Goal: Communication & Community: Answer question/provide support

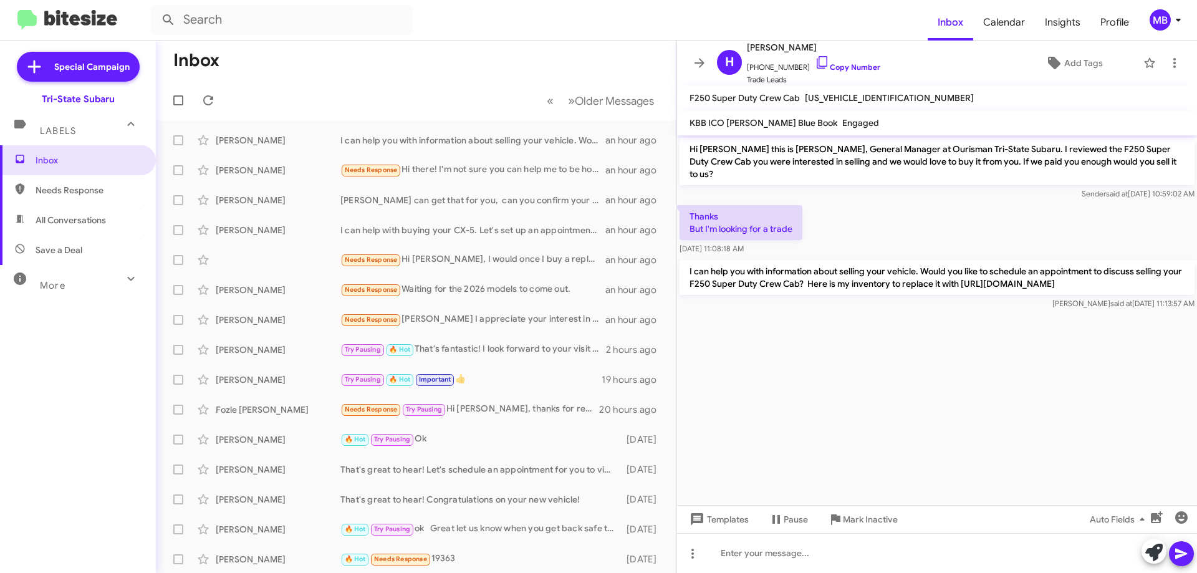
click at [73, 229] on span "All Conversations" at bounding box center [78, 220] width 156 height 30
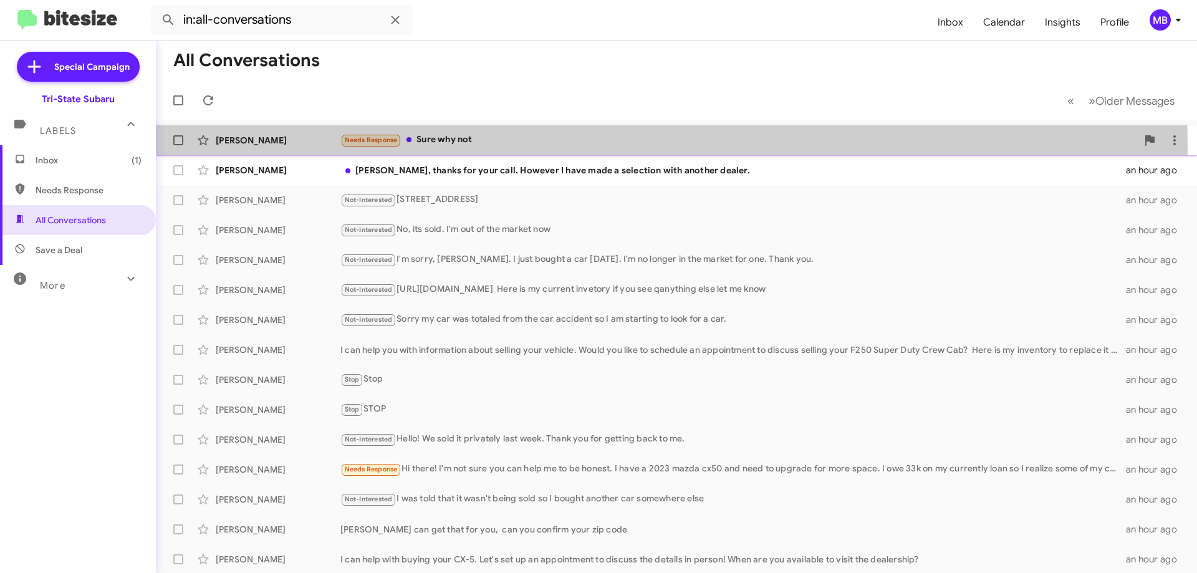
click at [293, 147] on div "Darren Richards Needs Response Sure why not 44 minutes ago" at bounding box center [676, 140] width 1021 height 25
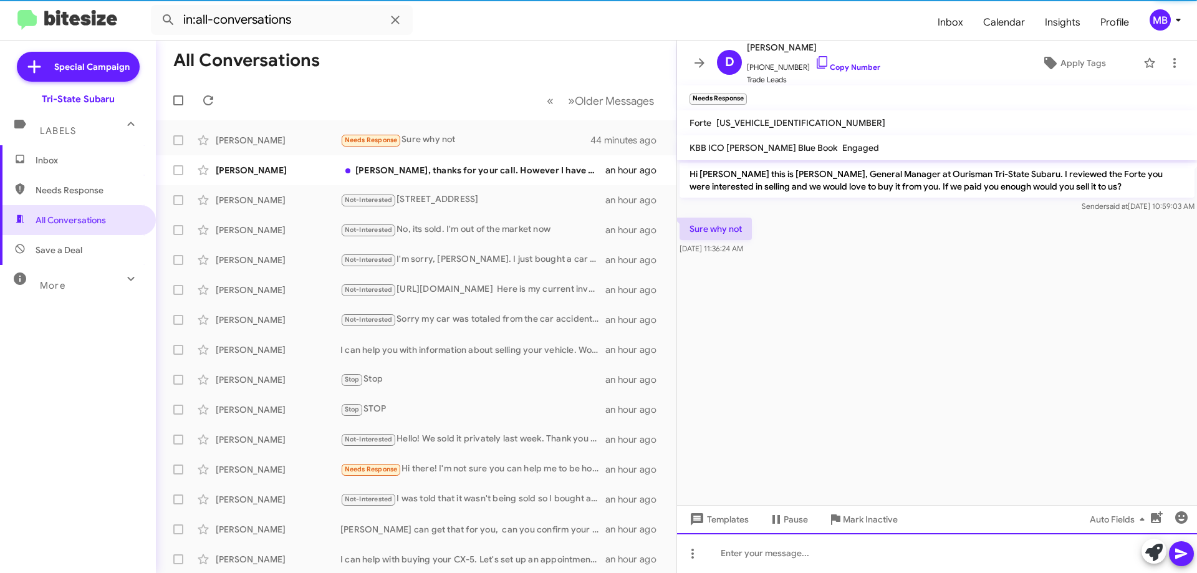
click at [943, 560] on div at bounding box center [937, 553] width 520 height 40
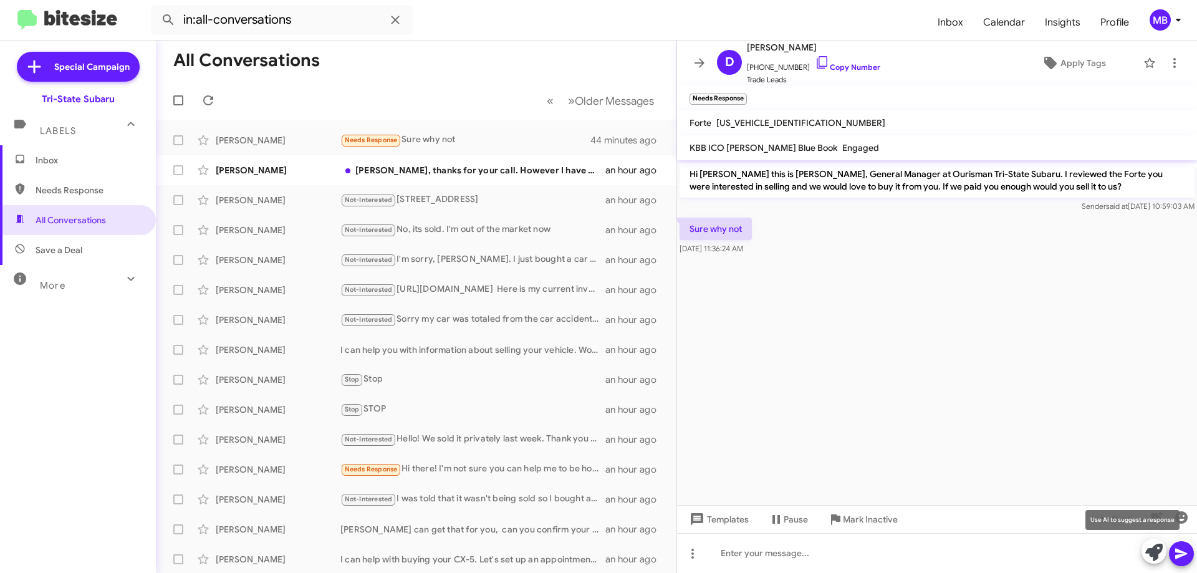
click at [1149, 556] on icon at bounding box center [1153, 552] width 17 height 17
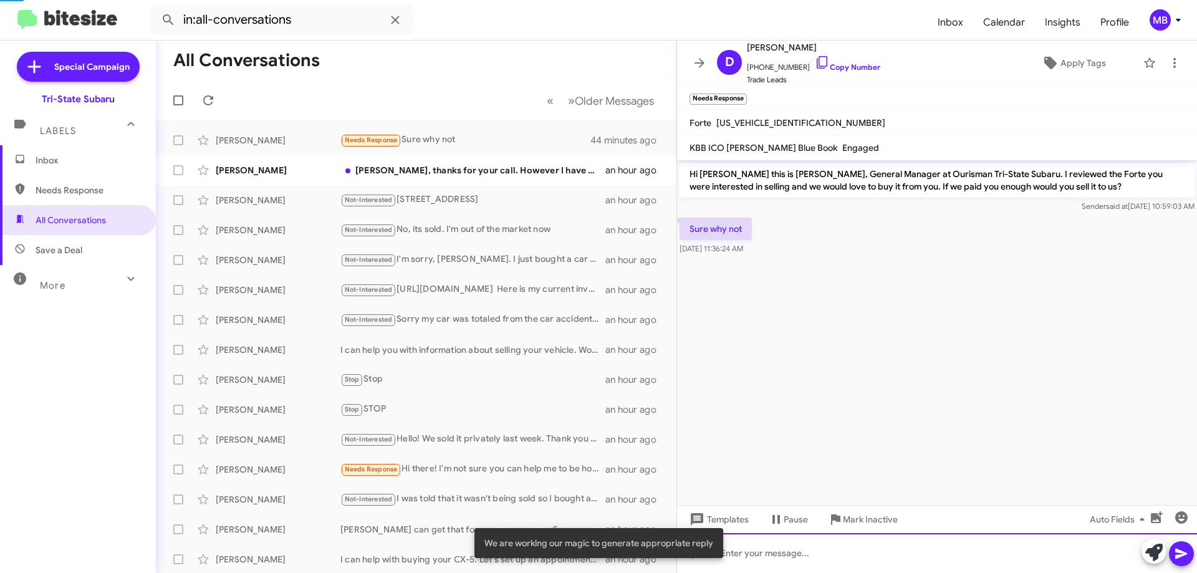
click at [1075, 560] on div at bounding box center [937, 553] width 520 height 40
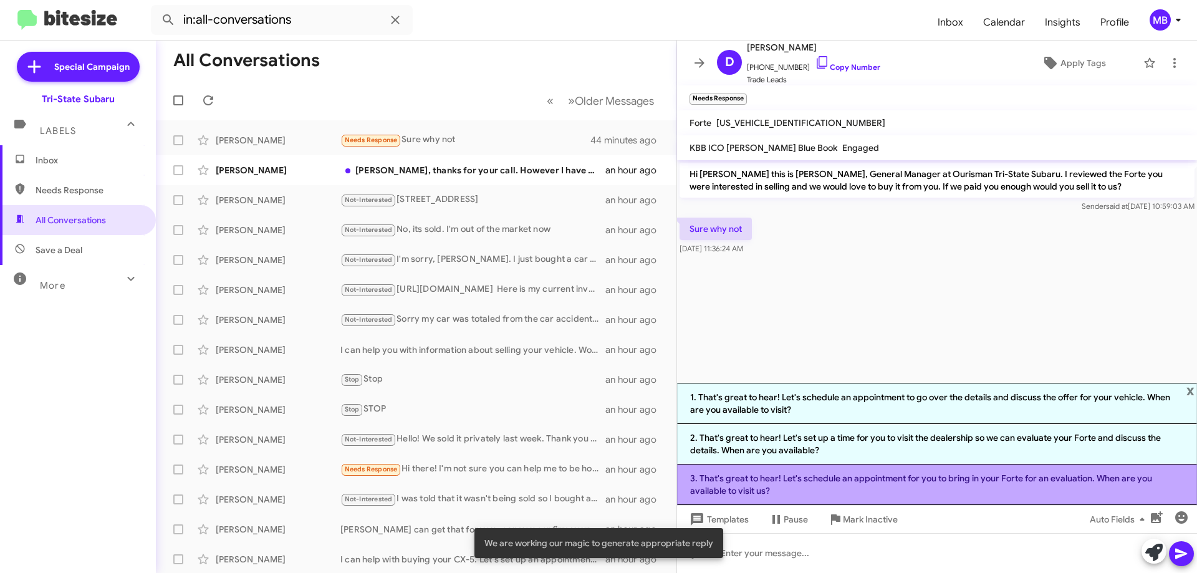
click at [977, 493] on li "3. That's great to hear! Let's schedule an appointment for you to bring in your…" at bounding box center [937, 484] width 520 height 41
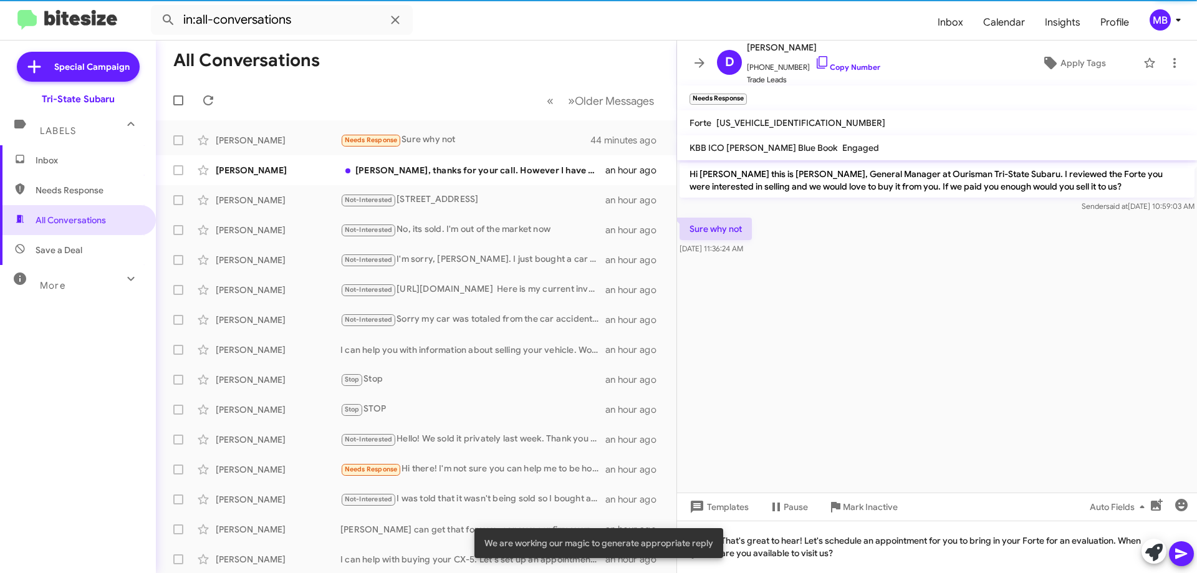
click at [1186, 561] on span at bounding box center [1181, 553] width 15 height 25
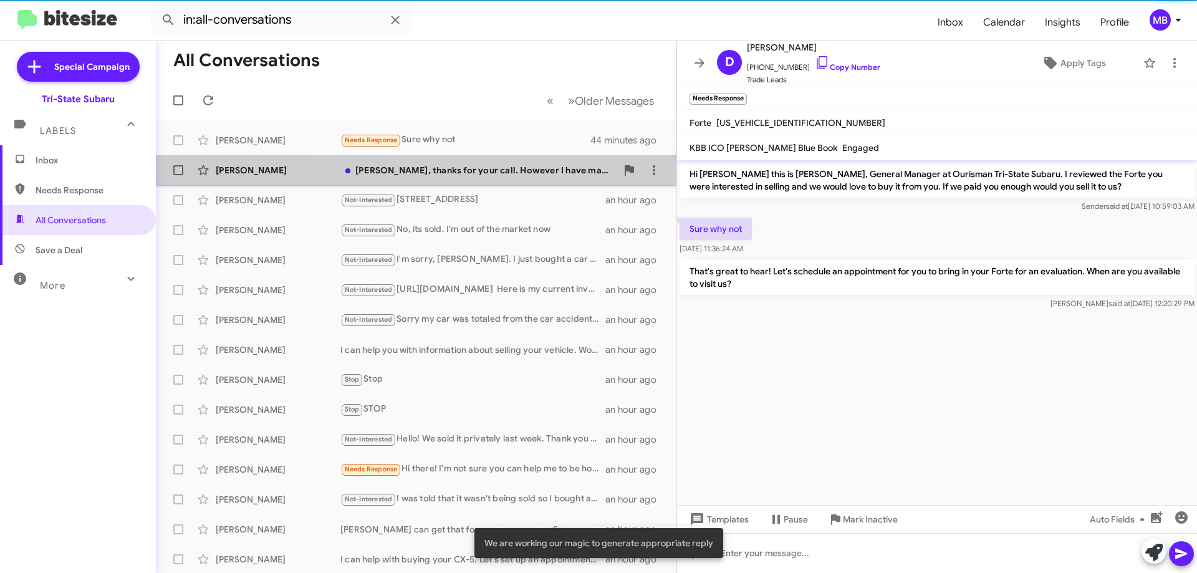
click at [538, 168] on div "[PERSON_NAME], thanks for your call. However I have made a selection with anoth…" at bounding box center [478, 170] width 276 height 12
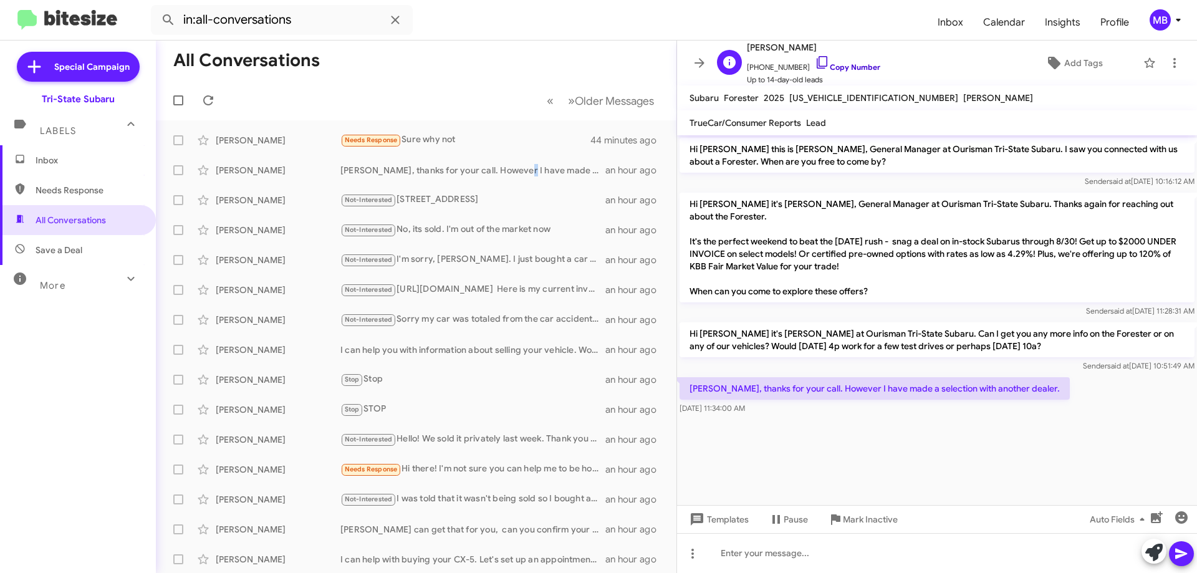
click at [847, 66] on link "Copy Number" at bounding box center [847, 66] width 65 height 9
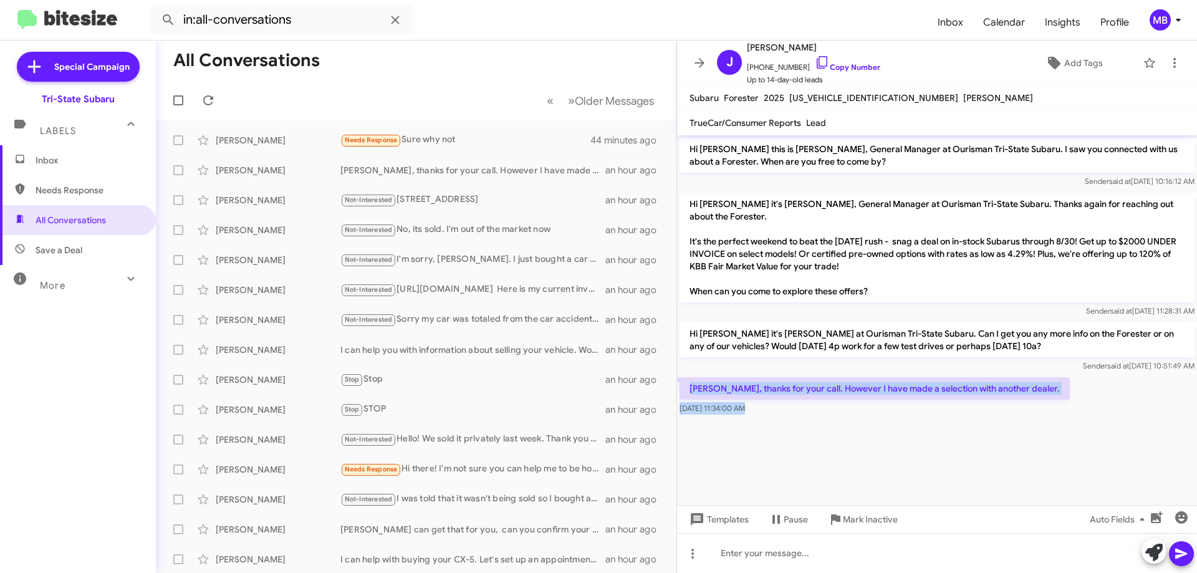
drag, startPoint x: 782, startPoint y: 405, endPoint x: 681, endPoint y: 370, distance: 107.5
click at [681, 370] on cdk-virtual-scroll-viewport "Hi John this is Joe Amra, General Manager at Ourisman Tri-State Subaru. I saw y…" at bounding box center [937, 320] width 520 height 370
copy div "Joe, thanks for your call. However I have made a selection with another dealer.…"
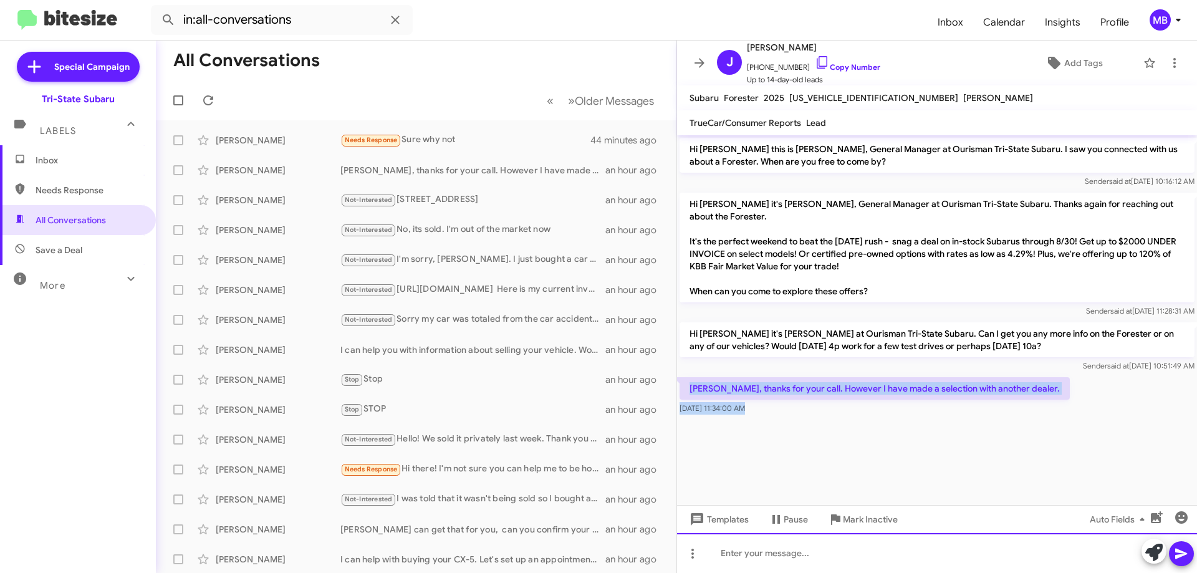
click at [761, 550] on div at bounding box center [937, 553] width 520 height 40
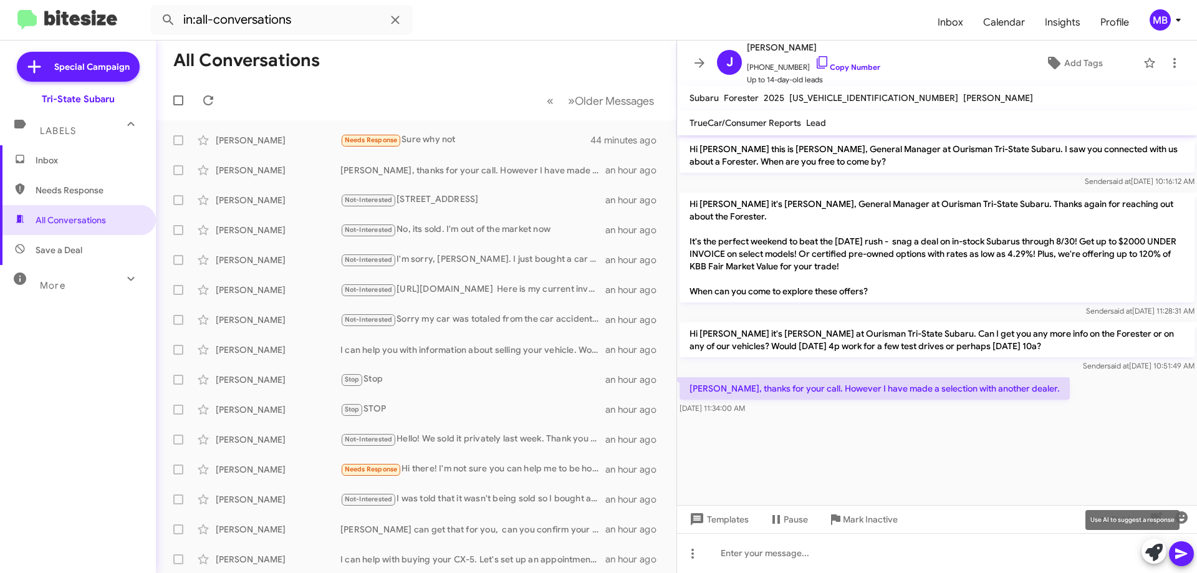
click at [1144, 555] on button at bounding box center [1154, 551] width 25 height 25
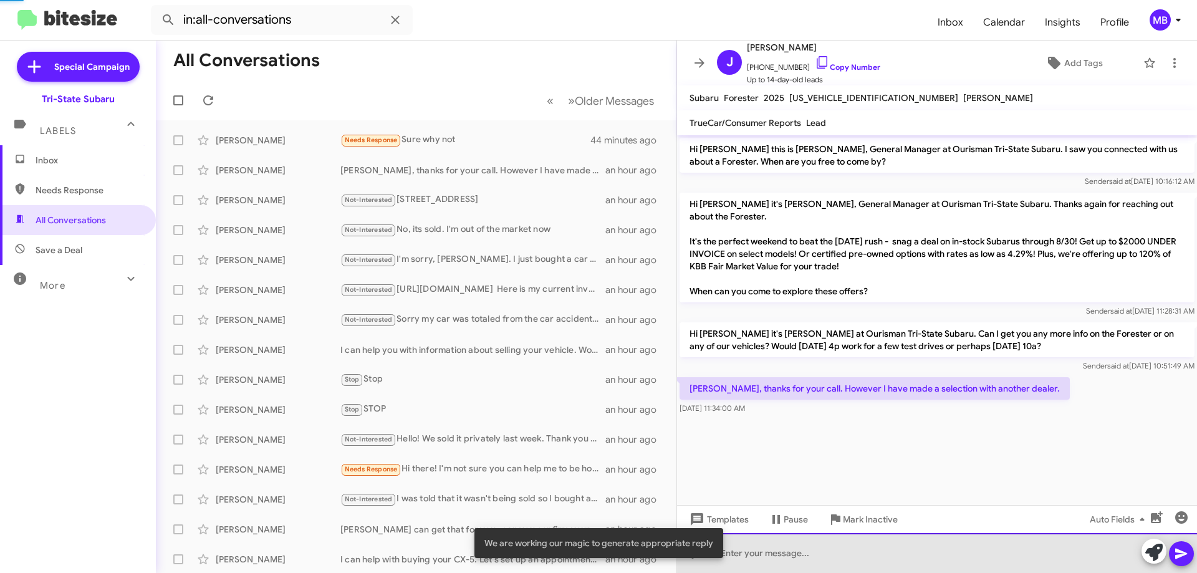
click at [1013, 561] on div at bounding box center [937, 553] width 520 height 40
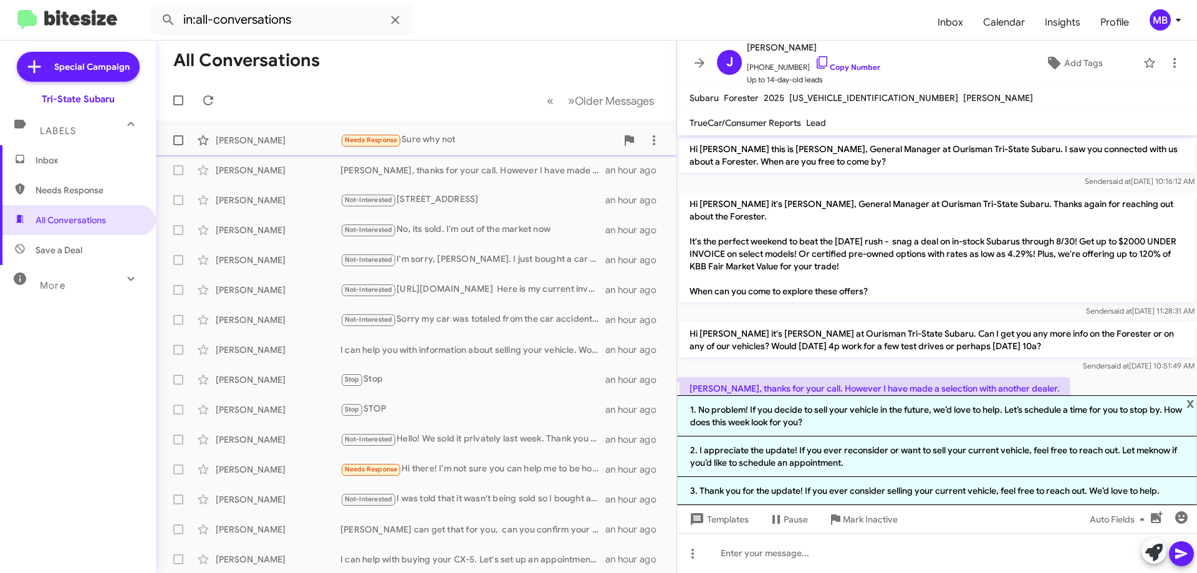
click at [429, 132] on div "Darren Richards Needs Response Sure why not an hour ago" at bounding box center [416, 140] width 501 height 25
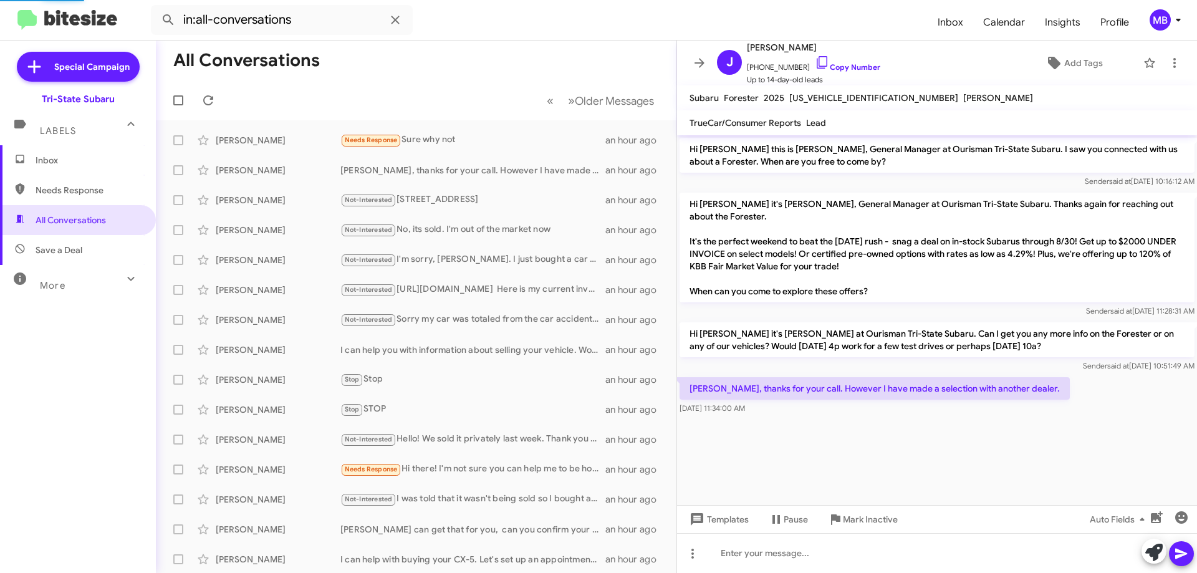
click at [114, 181] on span "Needs Response" at bounding box center [78, 190] width 156 height 30
type input "in:needs-response"
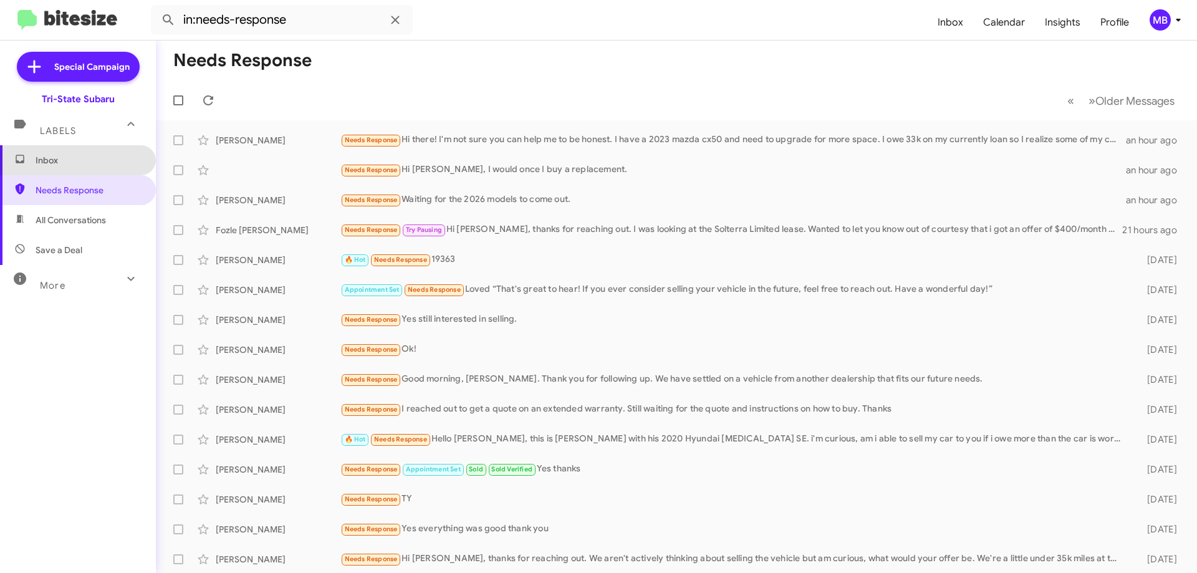
click at [108, 168] on span "Inbox" at bounding box center [78, 160] width 156 height 30
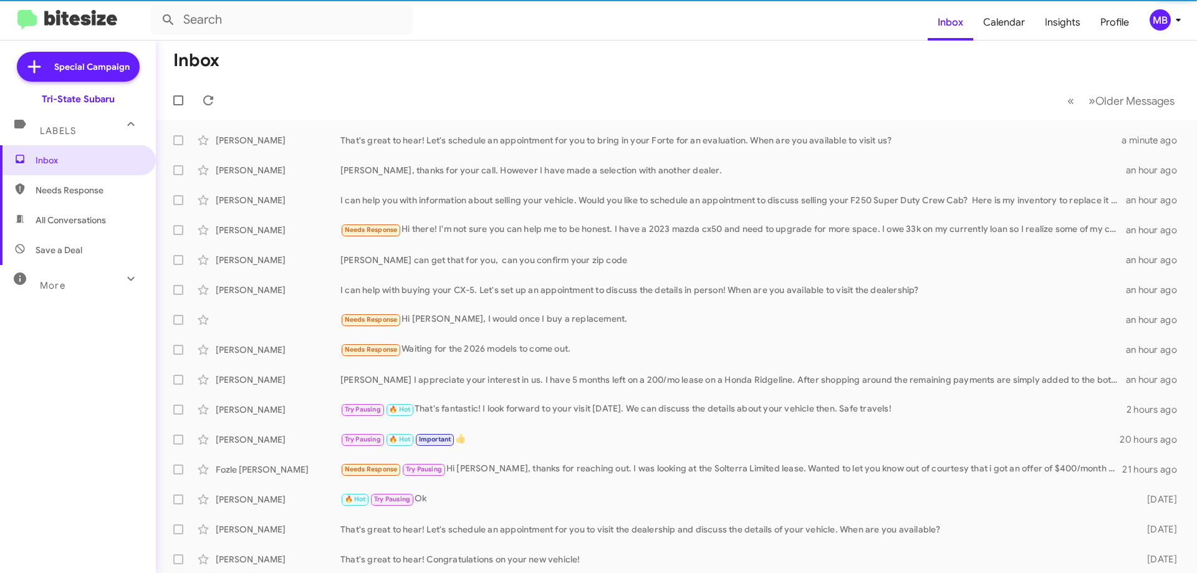
click at [106, 234] on span "All Conversations" at bounding box center [78, 220] width 156 height 30
type input "in:all-conversations"
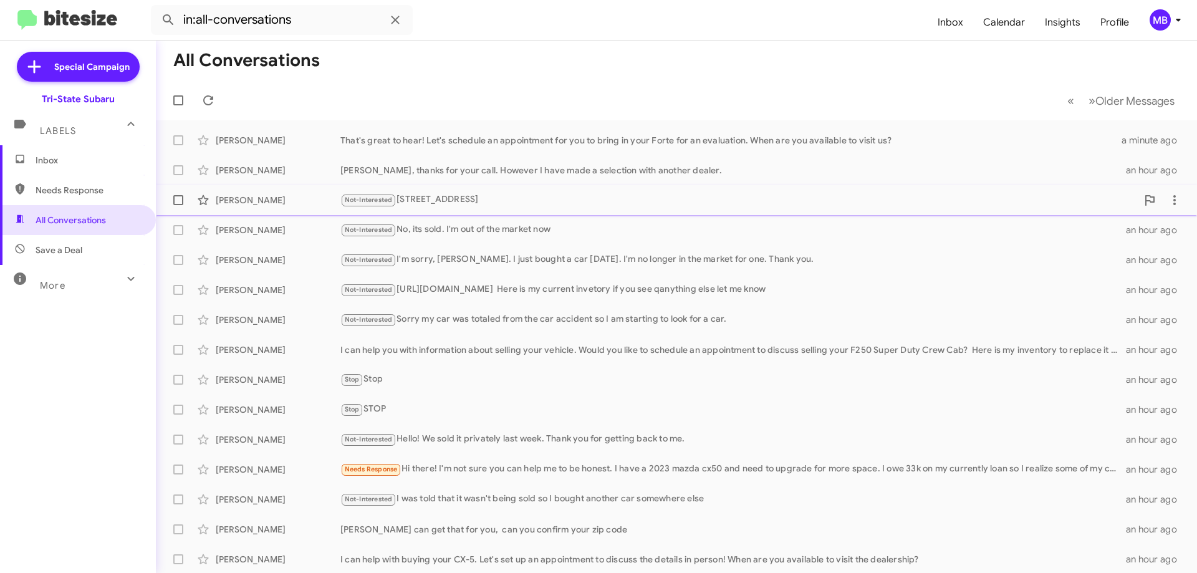
click at [574, 204] on div "Not-Interested 255 E Cleveland ave Newark De 19711" at bounding box center [738, 200] width 797 height 14
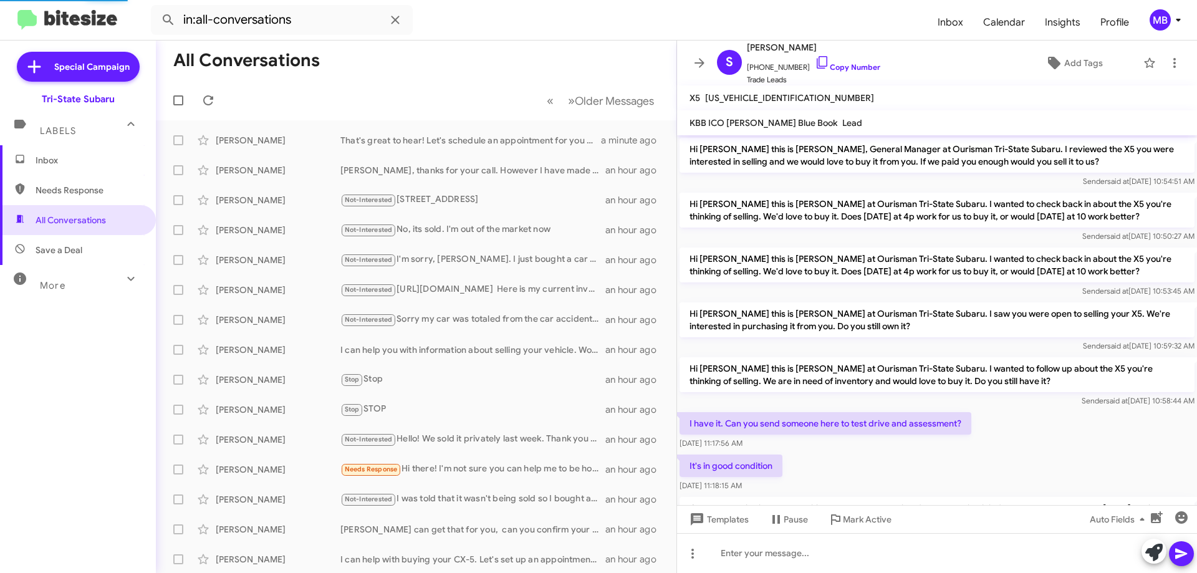
scroll to position [186, 0]
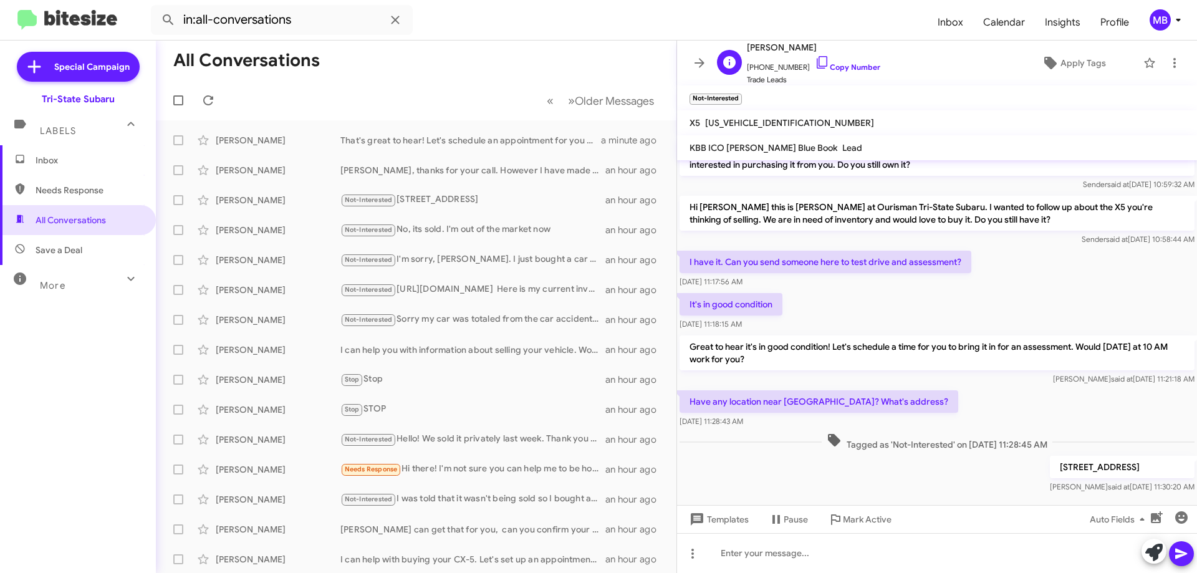
click at [854, 72] on span "+13025884321 Copy Number" at bounding box center [813, 64] width 133 height 19
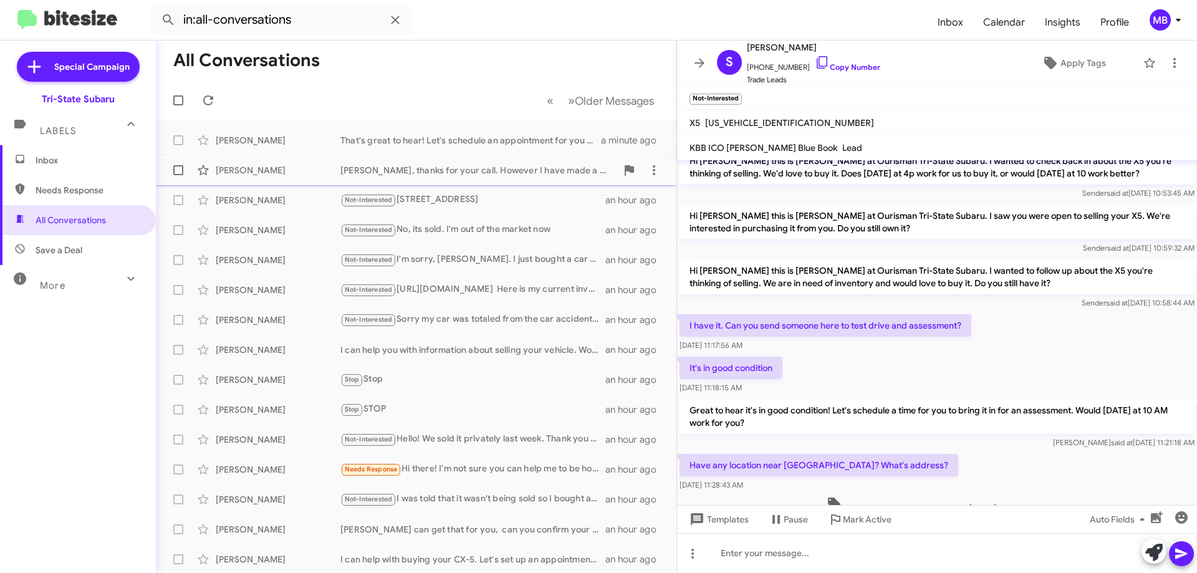
scroll to position [0, 0]
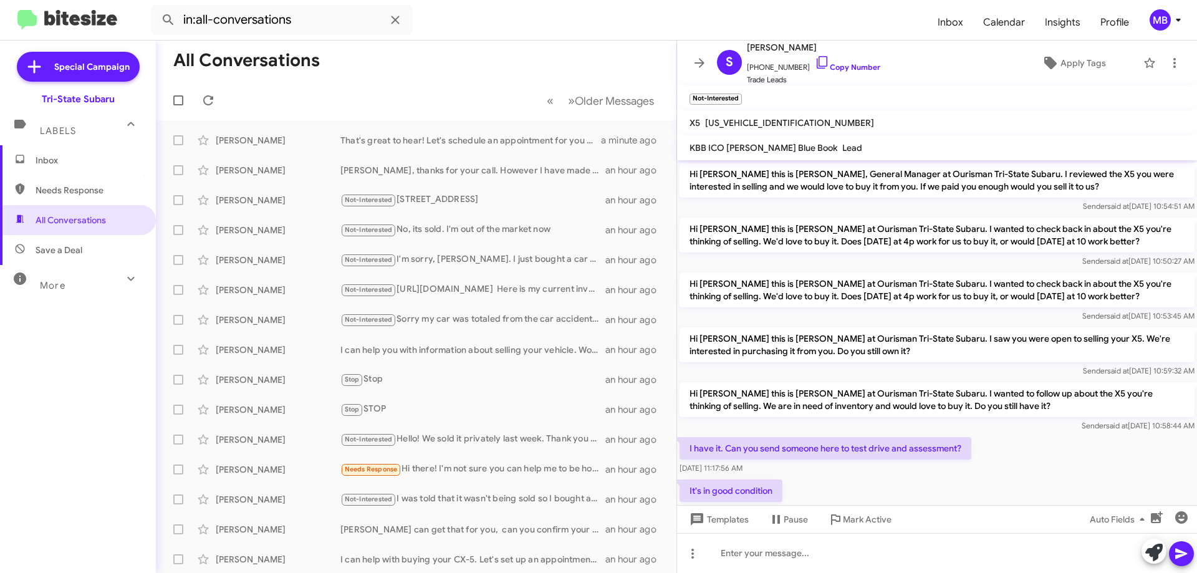
click at [56, 148] on span "Inbox" at bounding box center [78, 160] width 156 height 30
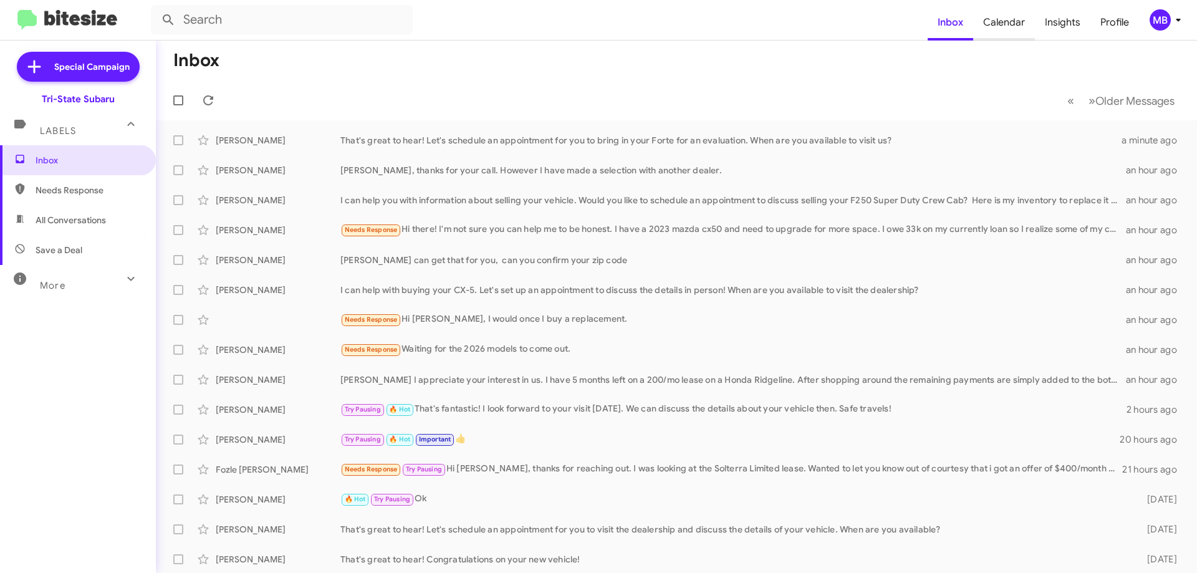
click at [1009, 21] on span "Calendar" at bounding box center [1004, 22] width 62 height 36
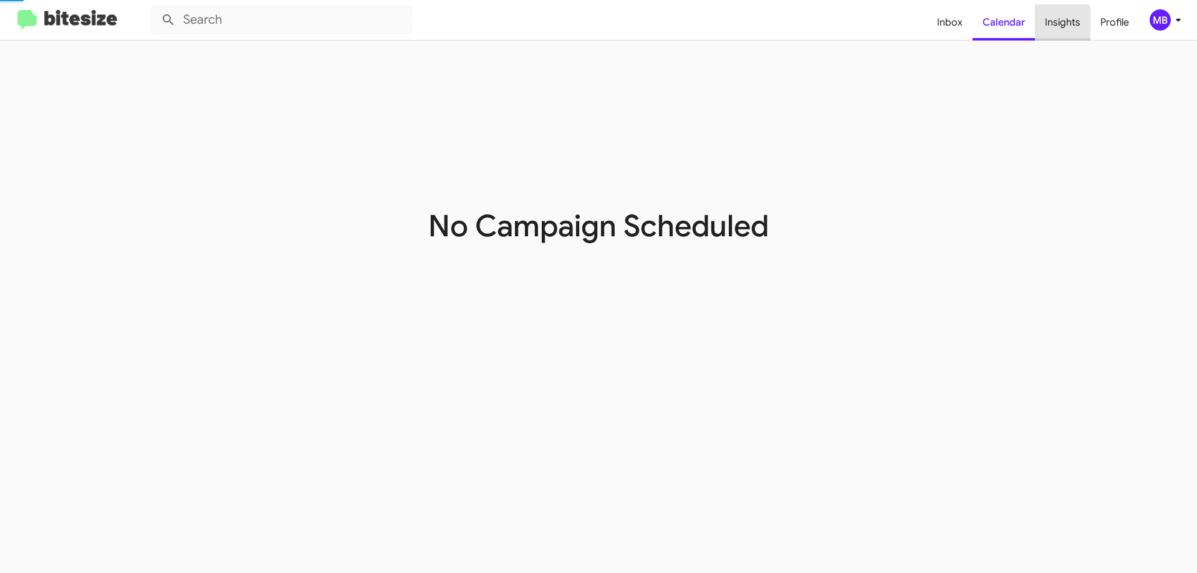
click at [1057, 27] on span "Insights" at bounding box center [1062, 22] width 55 height 36
click at [1110, 26] on span "Profile" at bounding box center [1114, 22] width 49 height 36
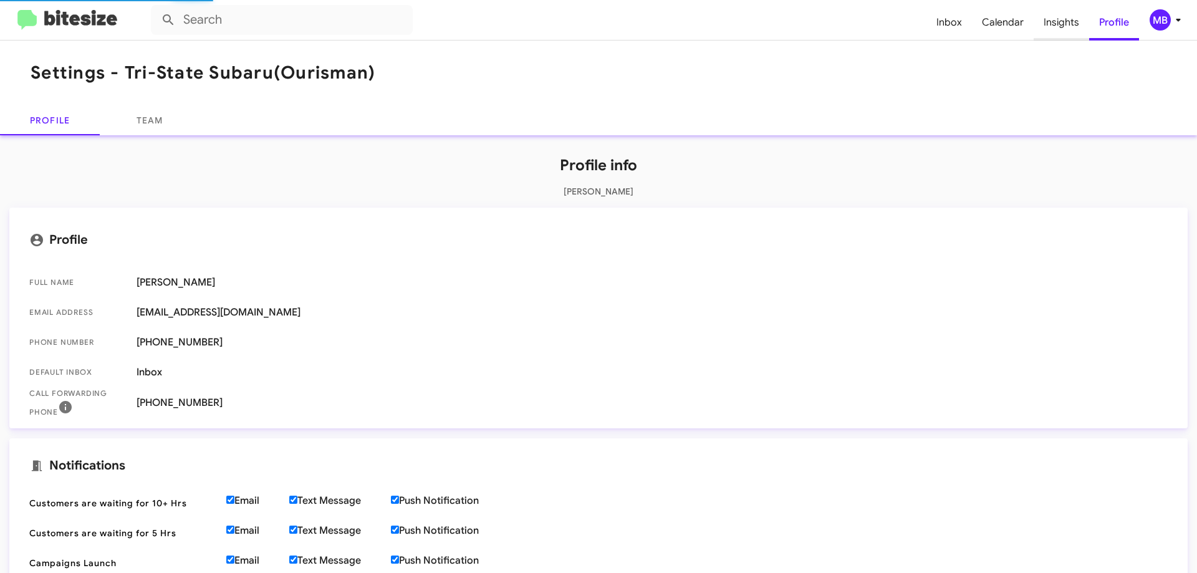
click at [1067, 18] on span "Insights" at bounding box center [1061, 22] width 55 height 36
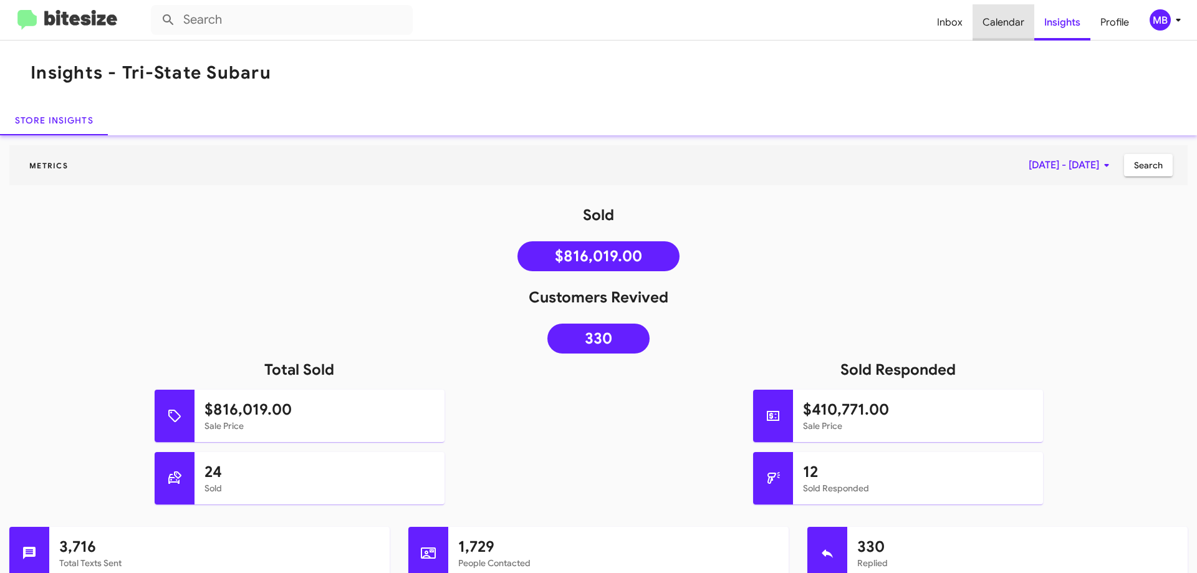
click at [1006, 21] on span "Calendar" at bounding box center [1004, 22] width 62 height 36
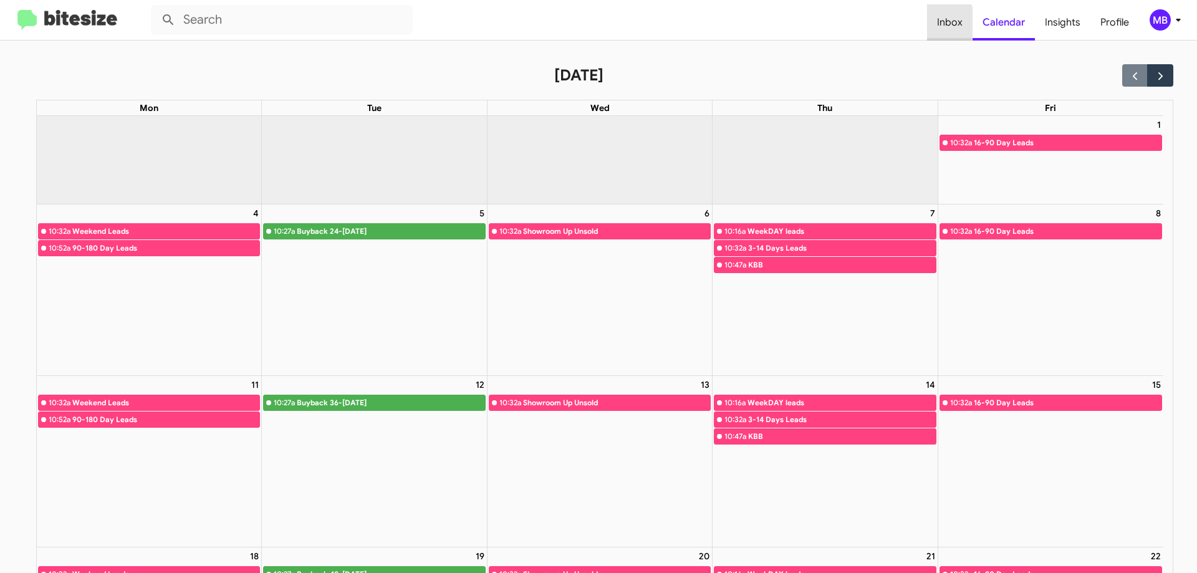
click at [938, 22] on span "Inbox" at bounding box center [950, 22] width 46 height 36
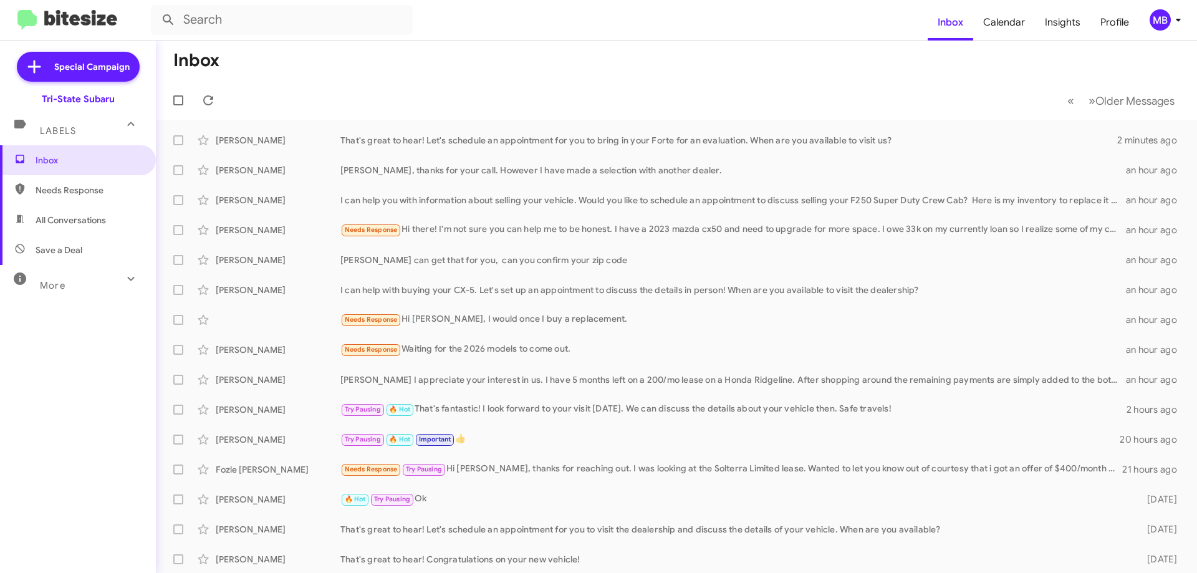
click at [83, 130] on div "Labels" at bounding box center [65, 125] width 111 height 23
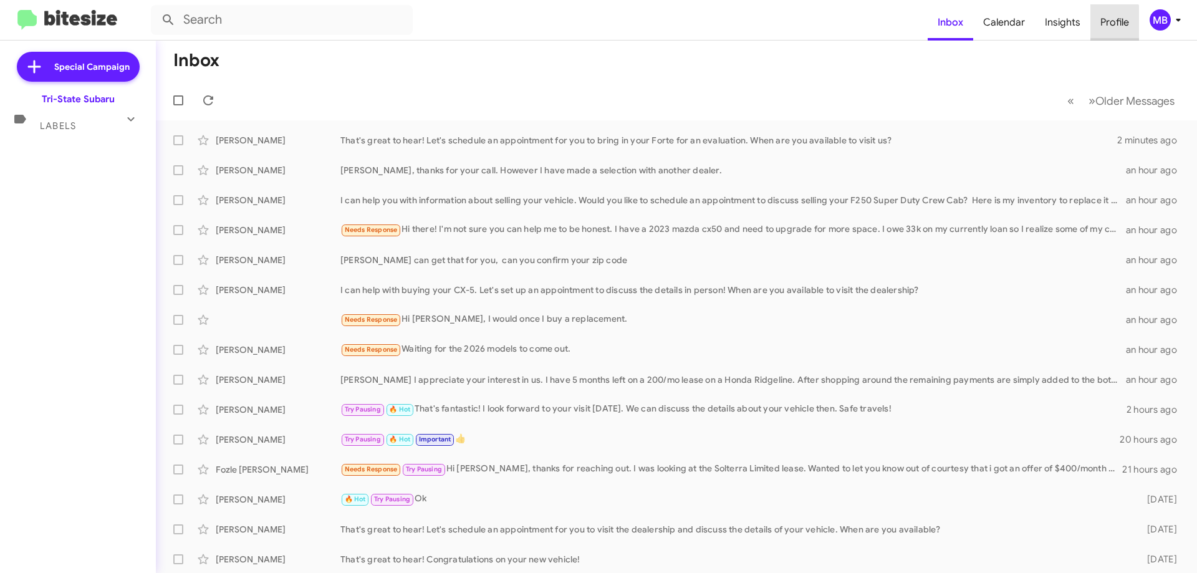
click at [1108, 25] on span "Profile" at bounding box center [1114, 22] width 49 height 36
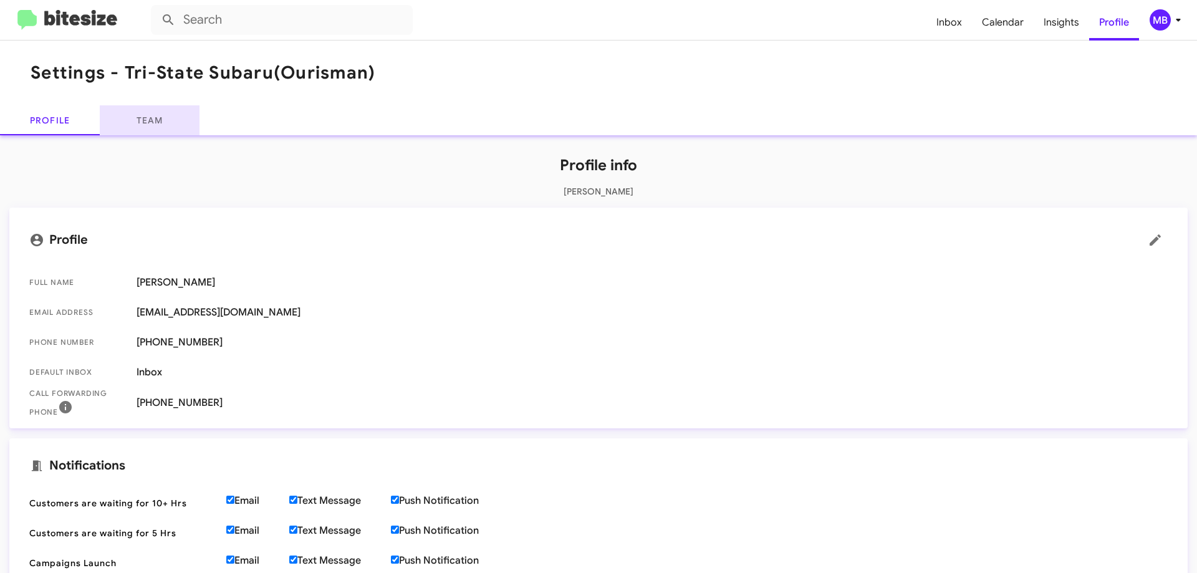
click at [148, 120] on link "Team" at bounding box center [150, 120] width 100 height 30
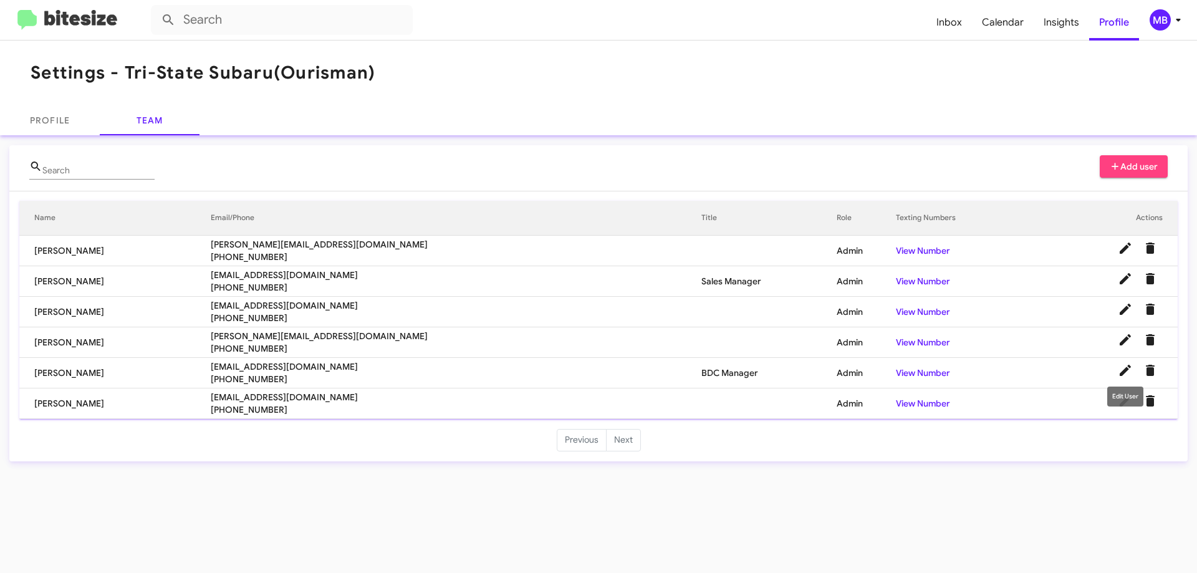
click at [1124, 403] on div "Edit User" at bounding box center [1125, 397] width 36 height 20
click at [1122, 404] on icon at bounding box center [1125, 400] width 11 height 11
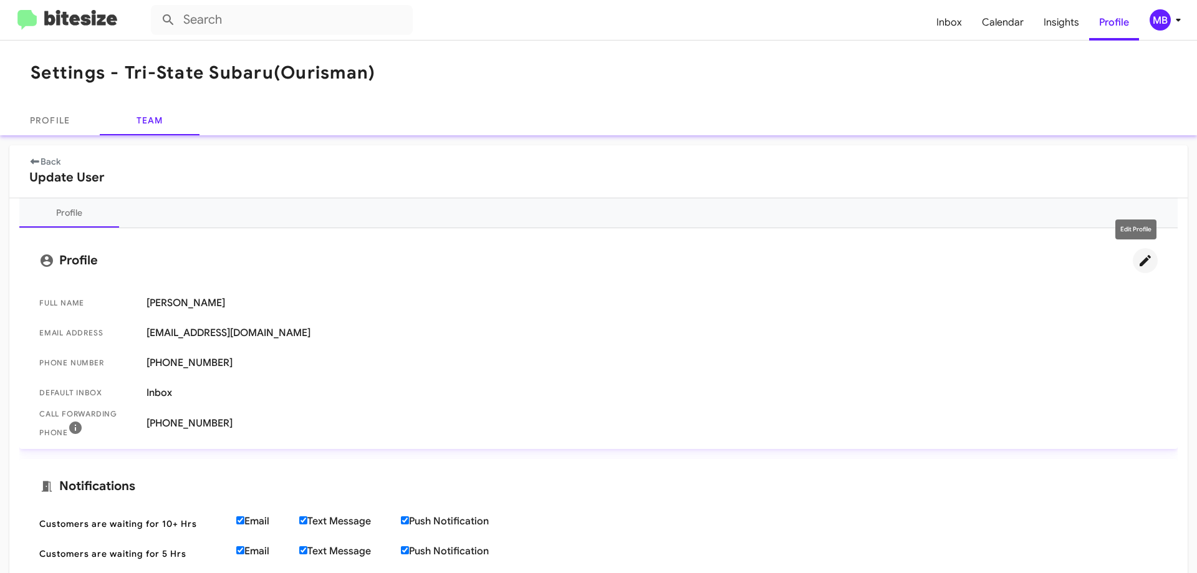
click at [1140, 261] on icon at bounding box center [1145, 260] width 11 height 11
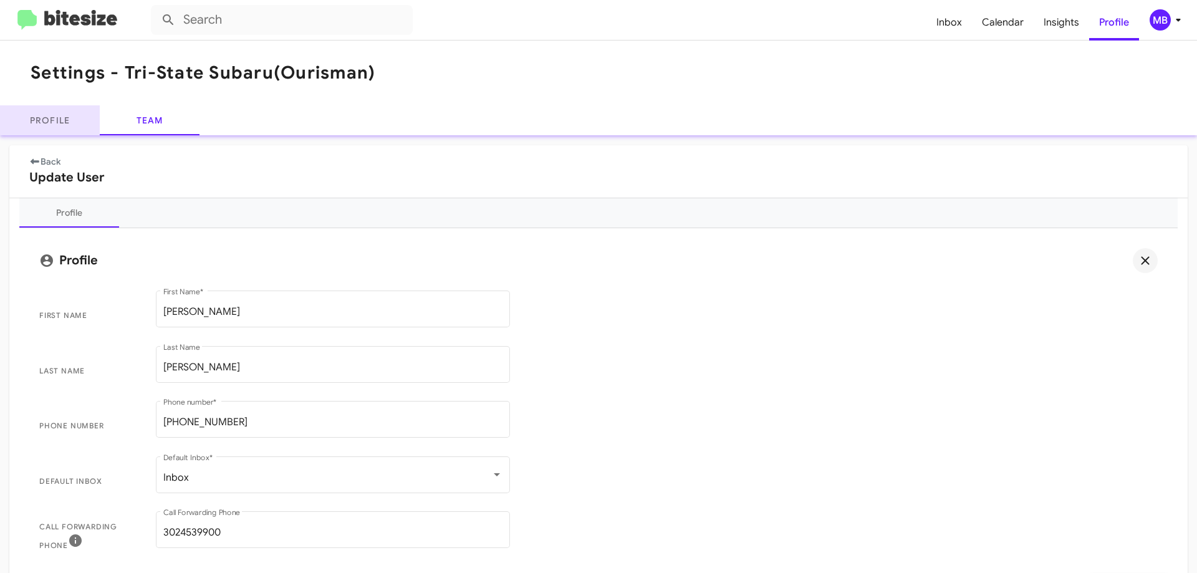
click at [34, 118] on link "Profile" at bounding box center [50, 120] width 100 height 30
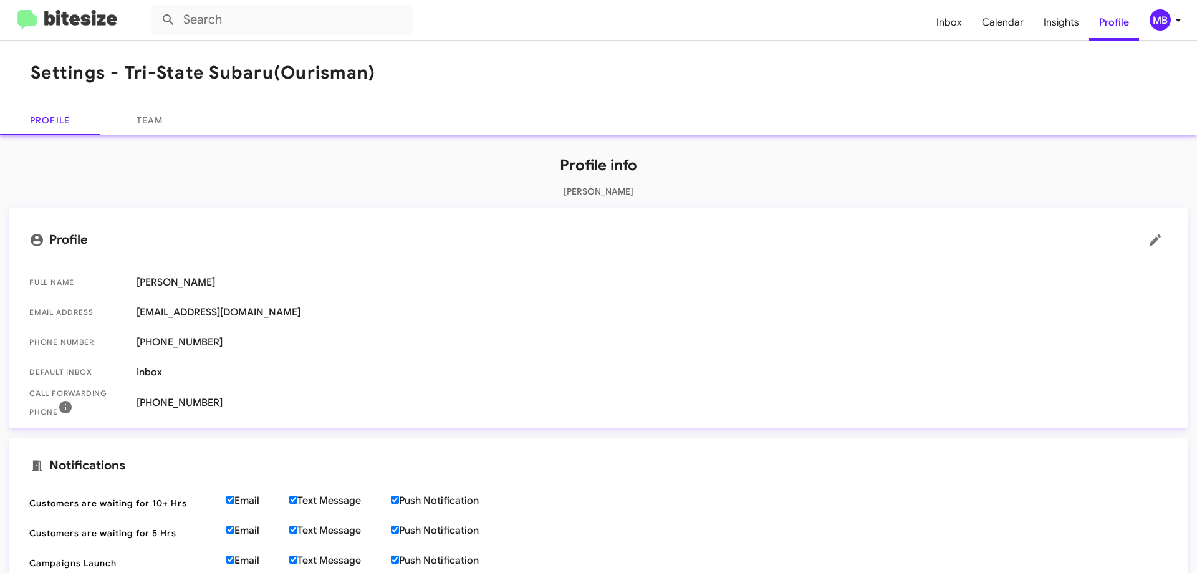
click at [39, 11] on img at bounding box center [67, 20] width 100 height 21
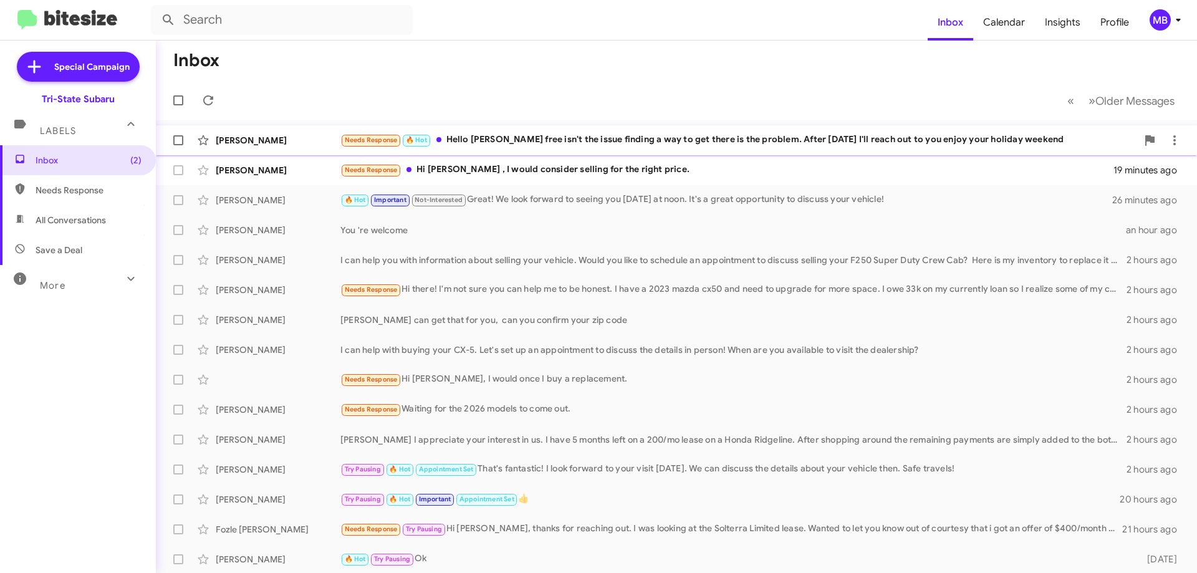
click at [498, 143] on div "Needs Response 🔥 Hot Hello Joe free isn't the issue finding a way to get there …" at bounding box center [738, 140] width 797 height 14
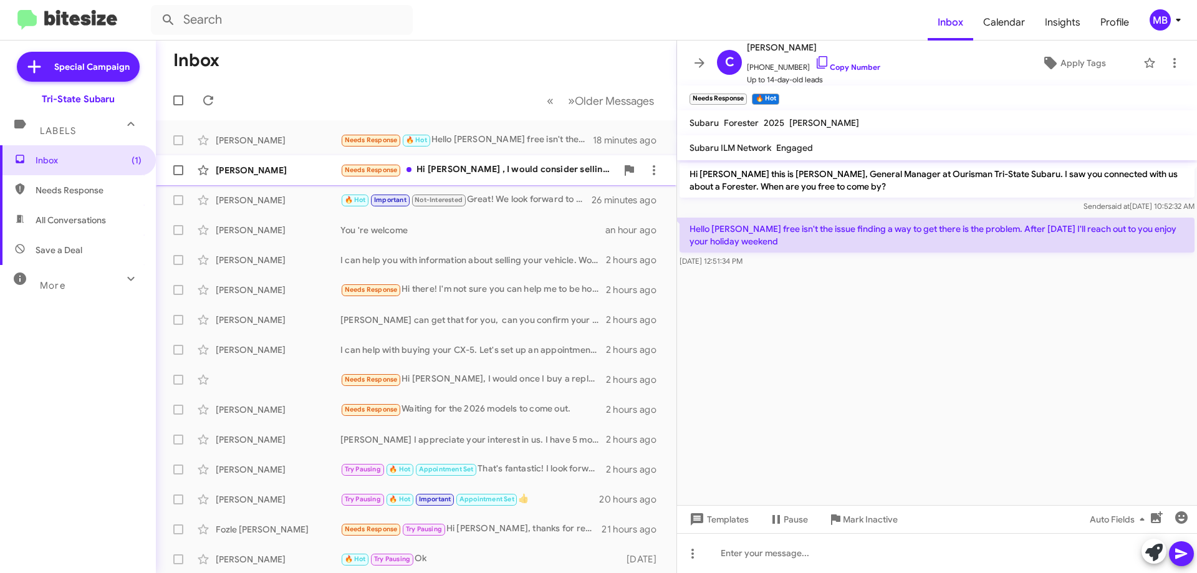
click at [540, 174] on div "Needs Response Hi Joe , I would consider selling for the right price." at bounding box center [478, 170] width 276 height 14
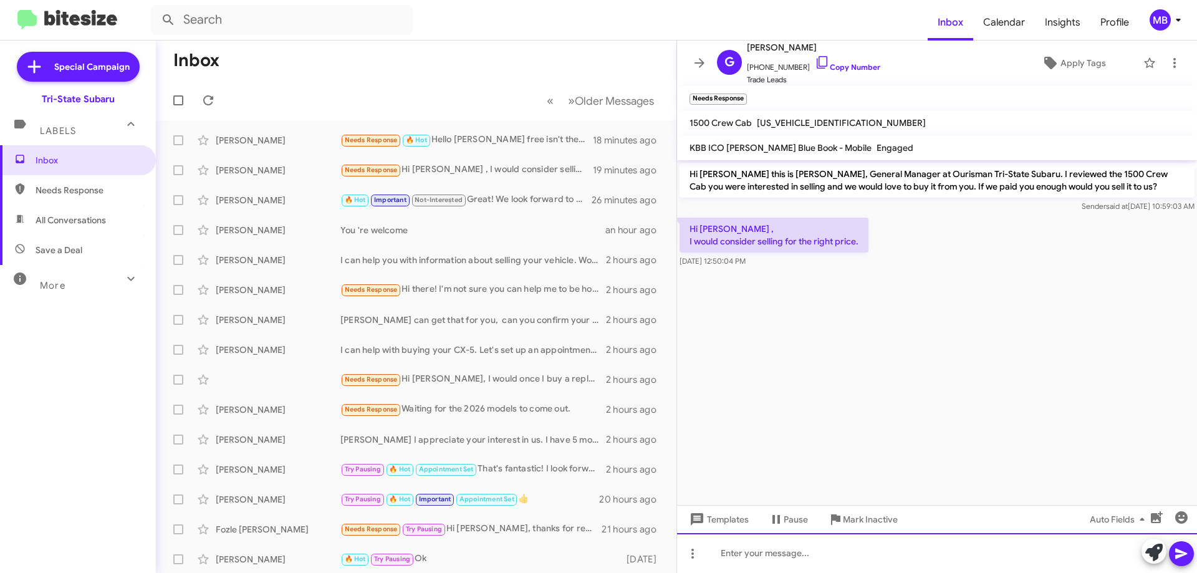
click at [926, 551] on div at bounding box center [937, 553] width 520 height 40
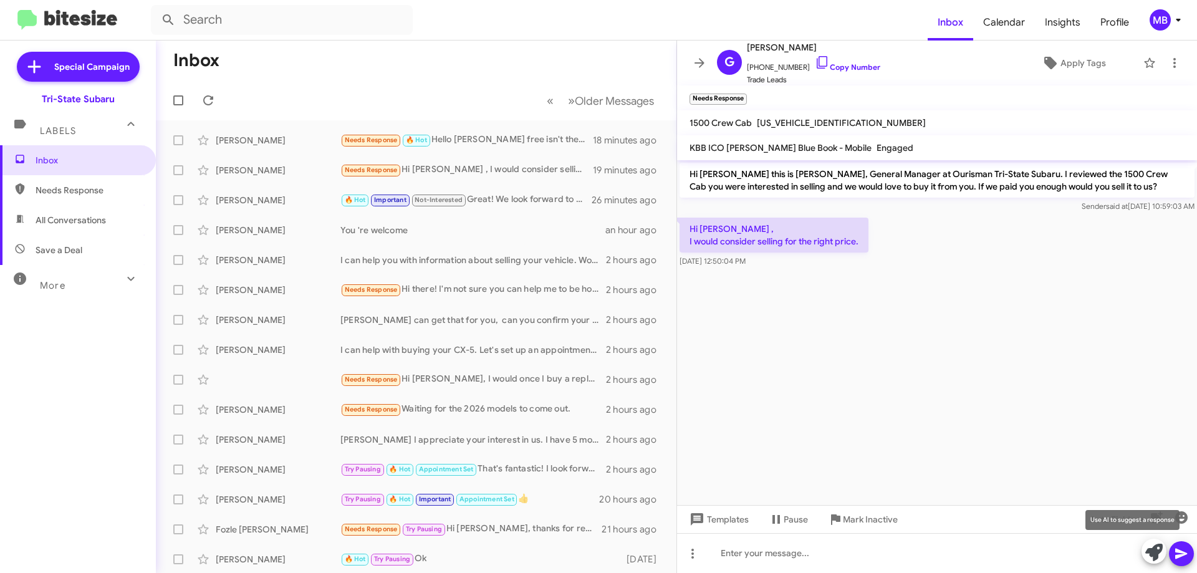
click at [1153, 553] on icon at bounding box center [1153, 552] width 17 height 17
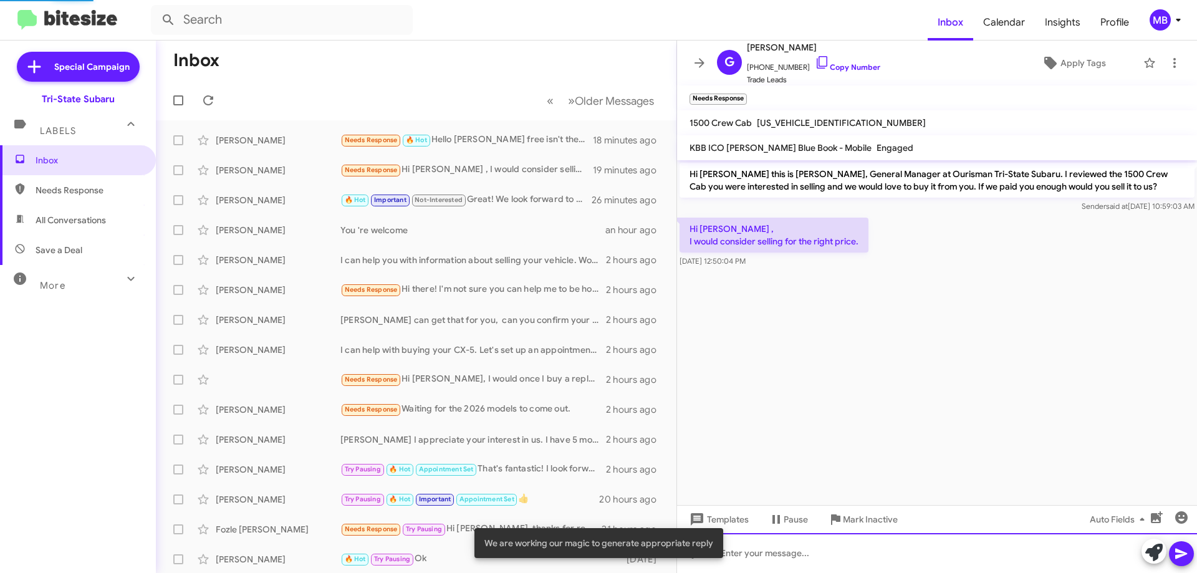
click at [1076, 559] on div at bounding box center [937, 553] width 520 height 40
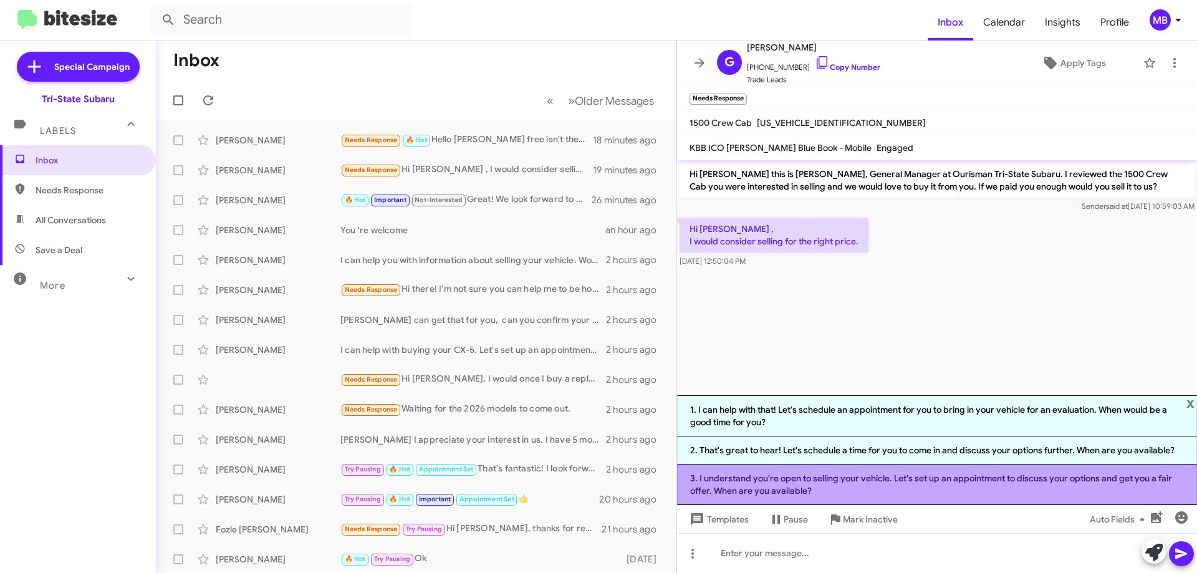
click at [913, 488] on li "3. I understand you're open to selling your vehicle. Let's set up an appointmen…" at bounding box center [937, 484] width 520 height 41
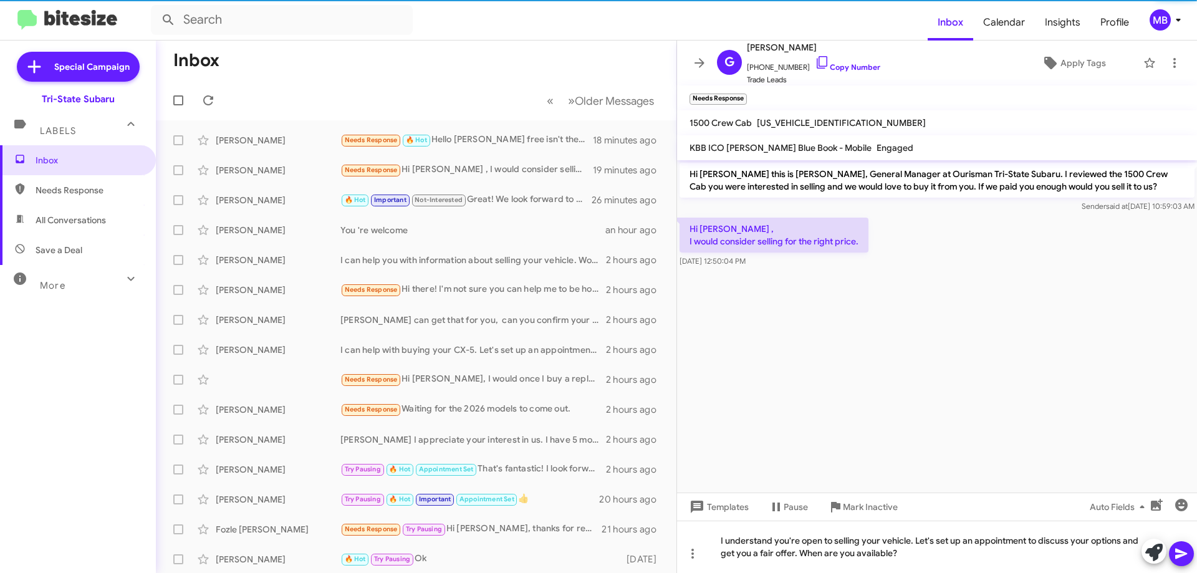
click at [1185, 554] on icon at bounding box center [1181, 554] width 12 height 11
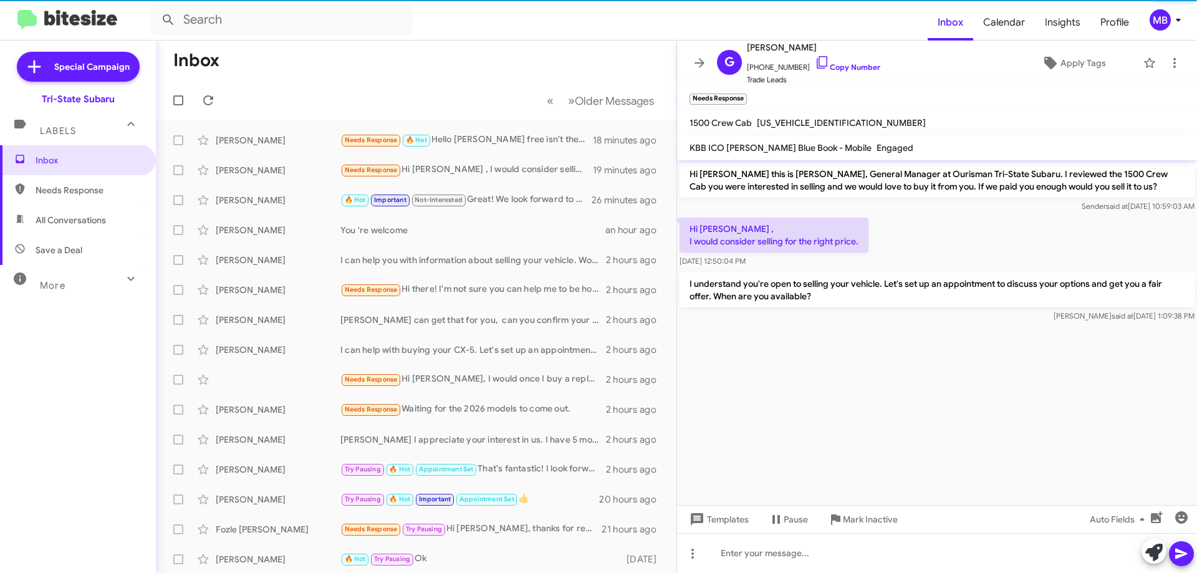
click at [108, 180] on span "Needs Response" at bounding box center [78, 190] width 156 height 30
type input "in:needs-response"
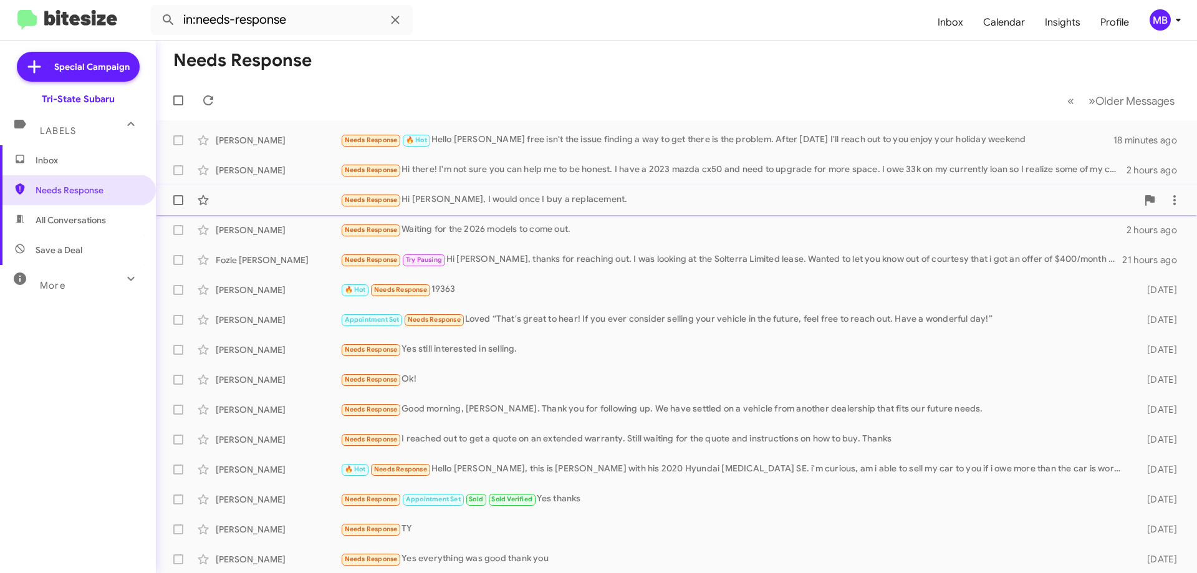
click at [277, 208] on div "Needs Response Hi Joe, I would once I buy a replacement. 2 hours ago" at bounding box center [676, 200] width 1021 height 25
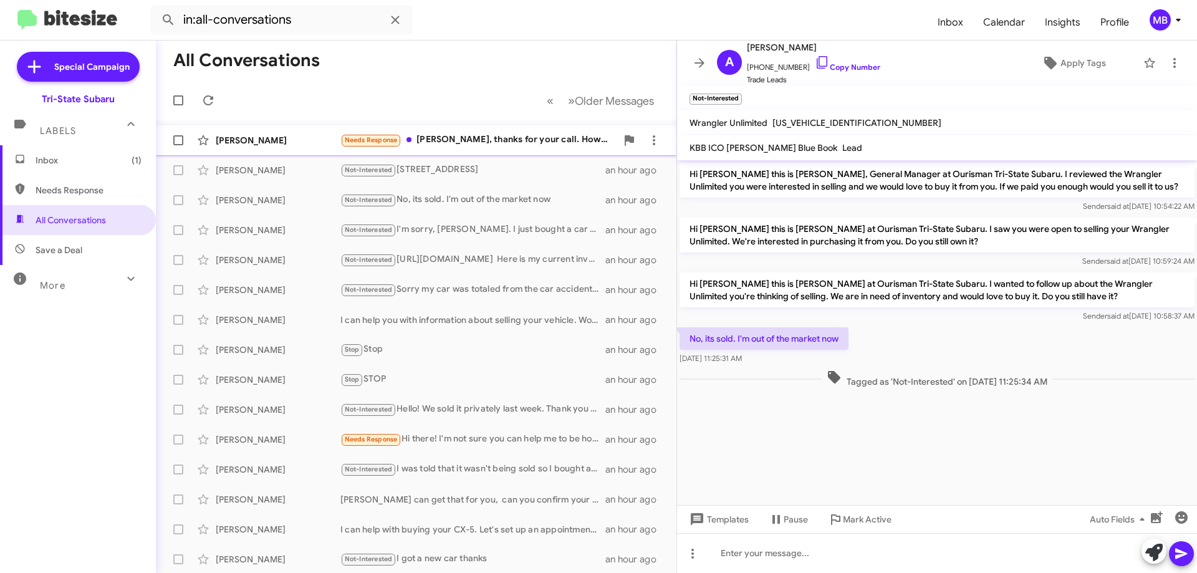
click at [475, 142] on div "Needs Response [PERSON_NAME], thanks for your call. However I have made a selec…" at bounding box center [478, 140] width 276 height 14
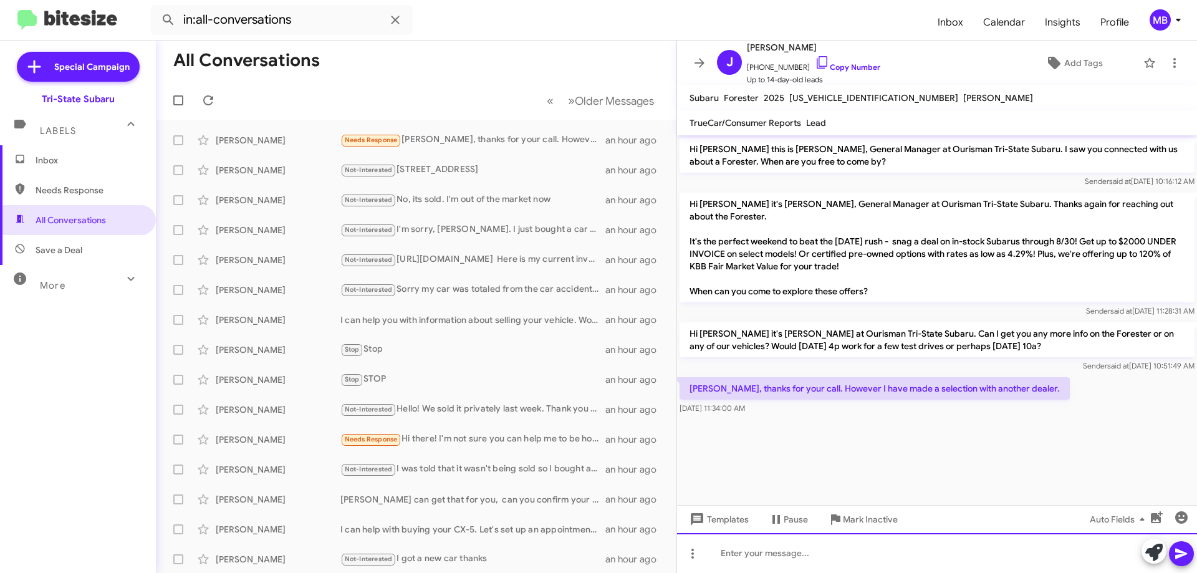
click at [913, 559] on div at bounding box center [937, 553] width 520 height 40
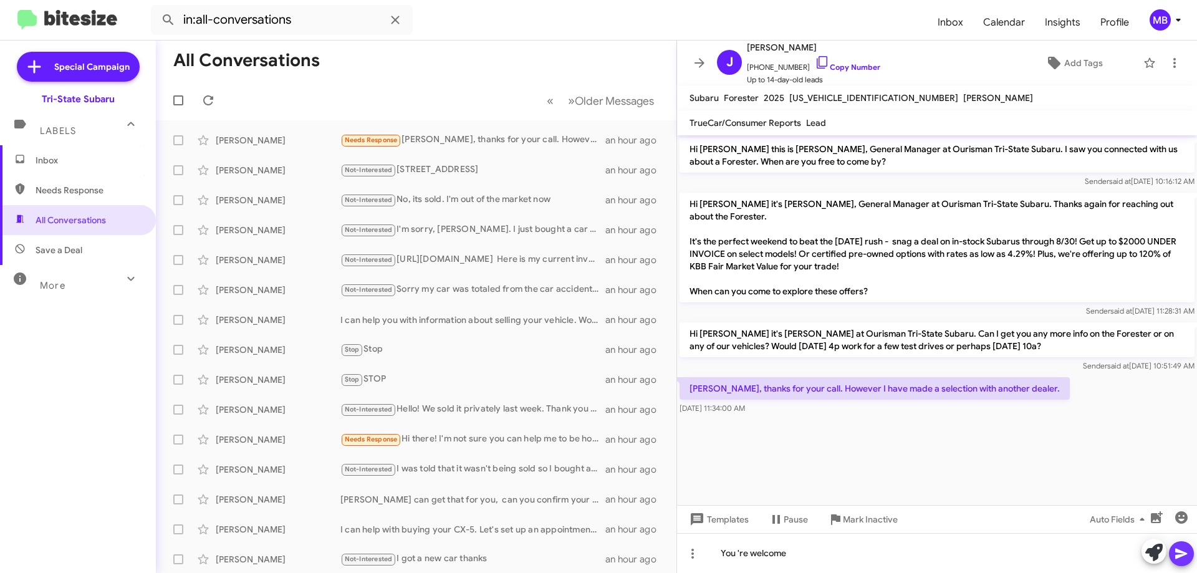
click at [1184, 552] on icon at bounding box center [1181, 553] width 15 height 15
click at [86, 164] on span "Inbox" at bounding box center [89, 160] width 106 height 12
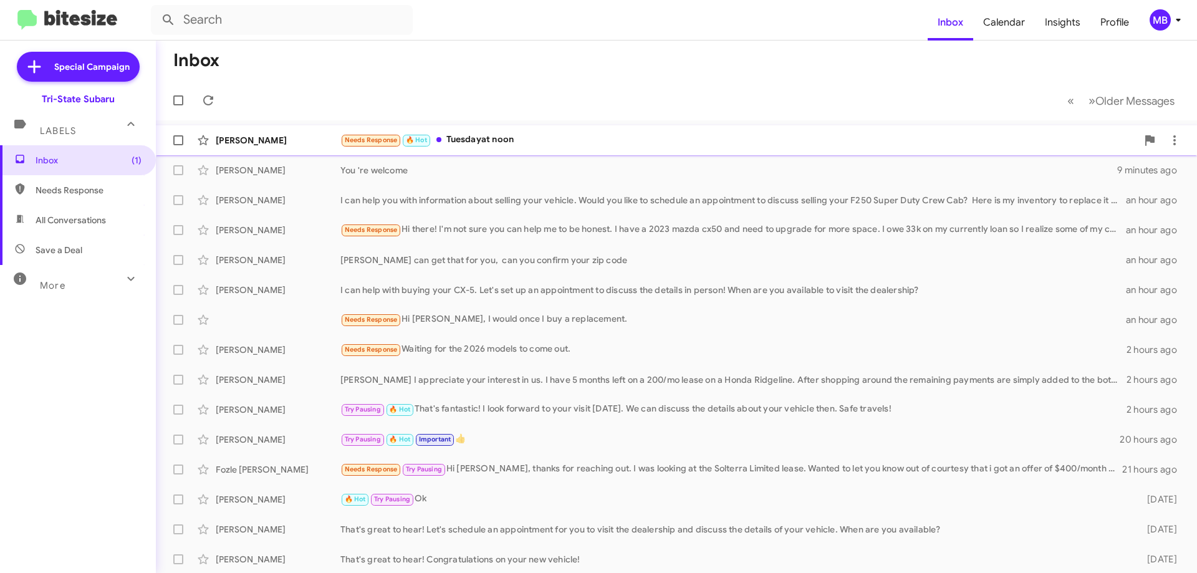
click at [559, 136] on div "Needs Response 🔥 Hot Tuesdayat noon" at bounding box center [738, 140] width 797 height 14
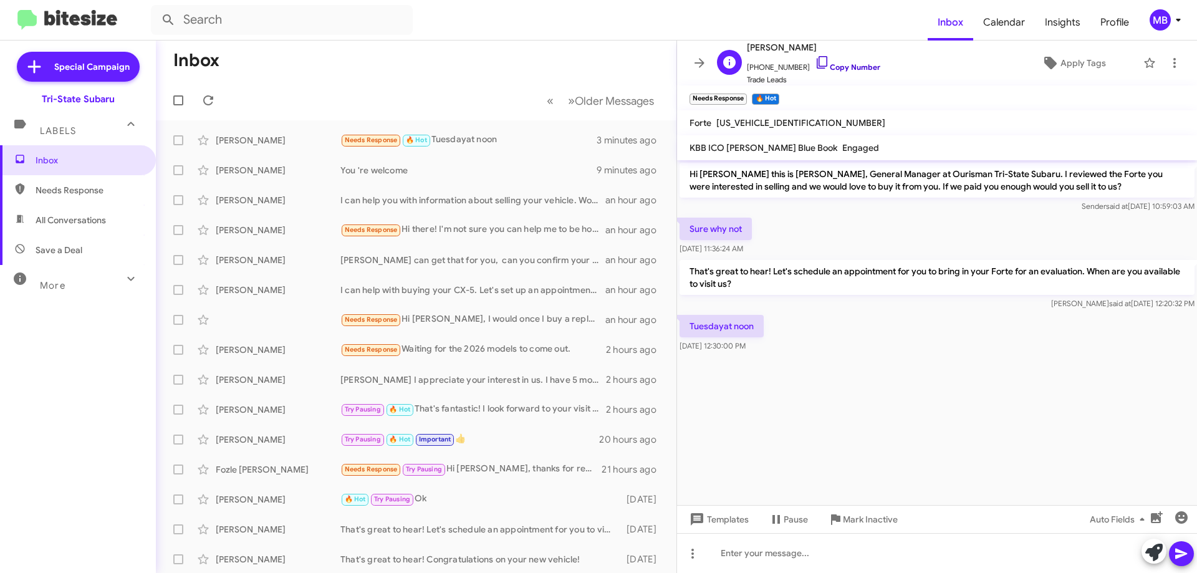
click at [850, 69] on link "Copy Number" at bounding box center [847, 66] width 65 height 9
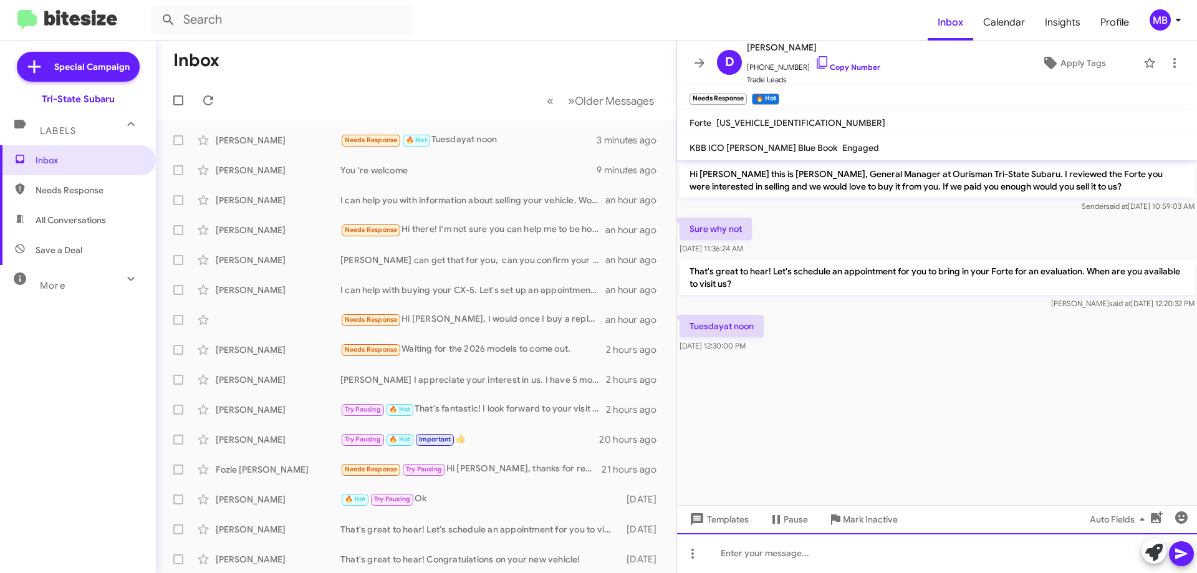
drag, startPoint x: 827, startPoint y: 559, endPoint x: 835, endPoint y: 559, distance: 8.1
click at [827, 559] on div at bounding box center [937, 553] width 520 height 40
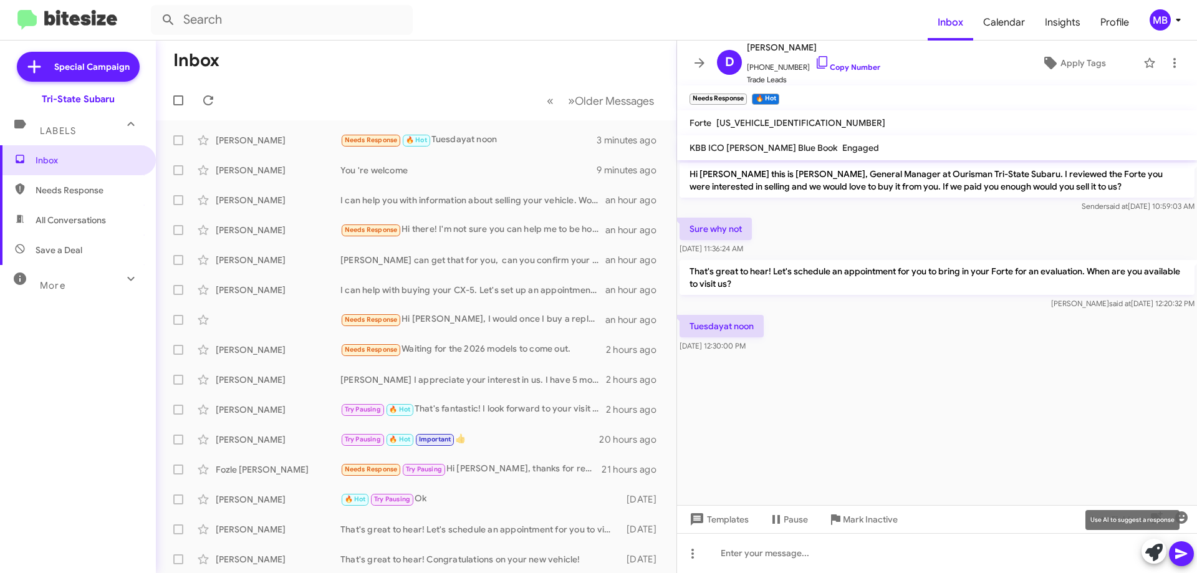
click at [1144, 553] on button at bounding box center [1154, 551] width 25 height 25
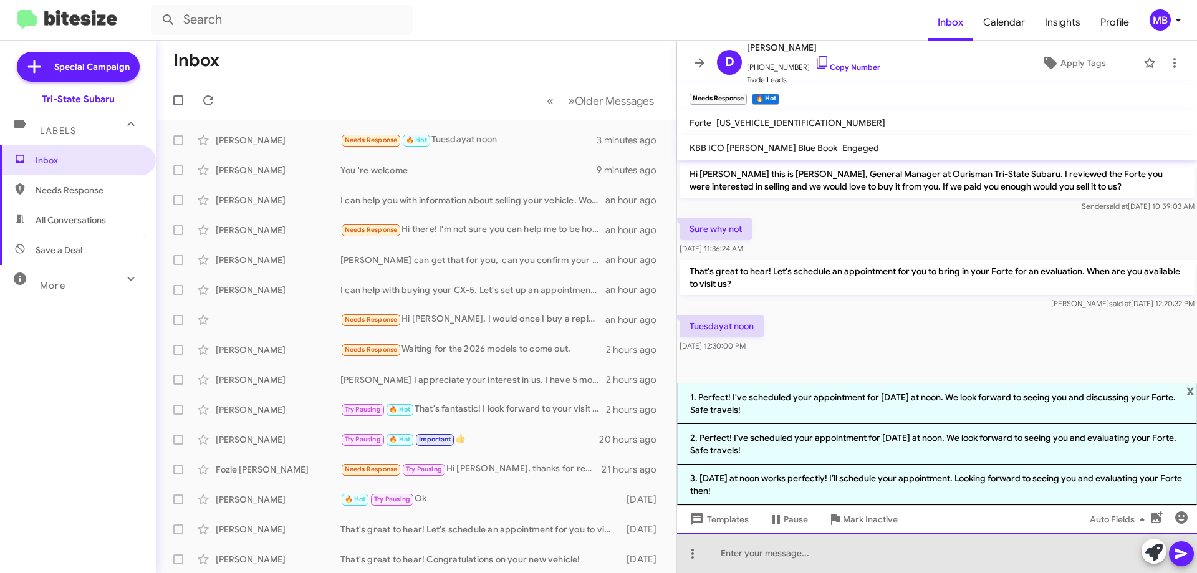
click at [900, 552] on div at bounding box center [937, 553] width 520 height 40
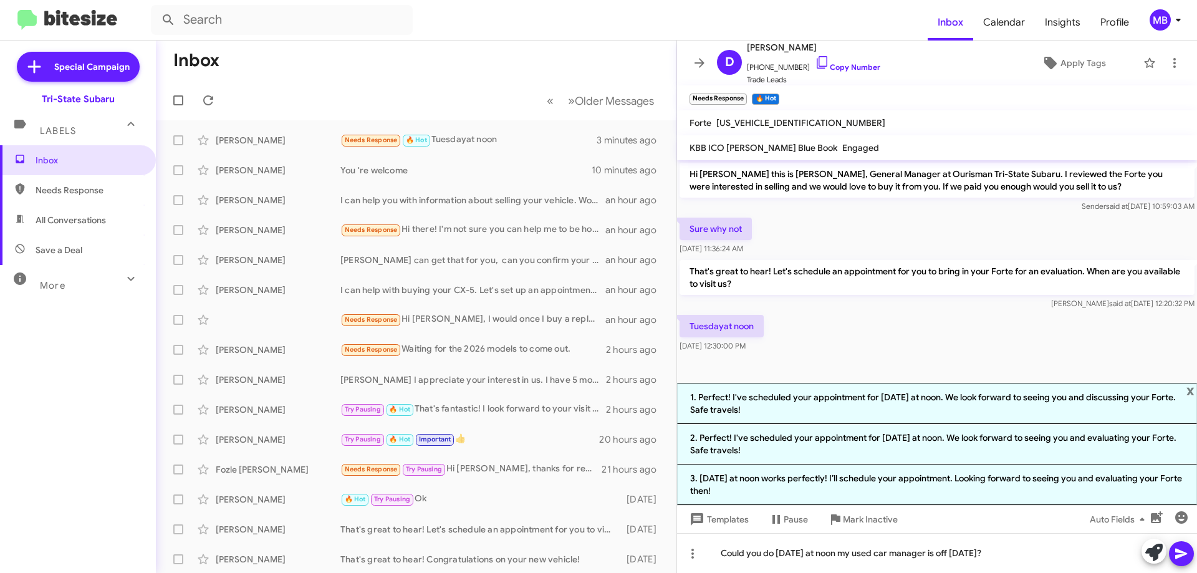
click at [1176, 563] on span at bounding box center [1181, 553] width 15 height 25
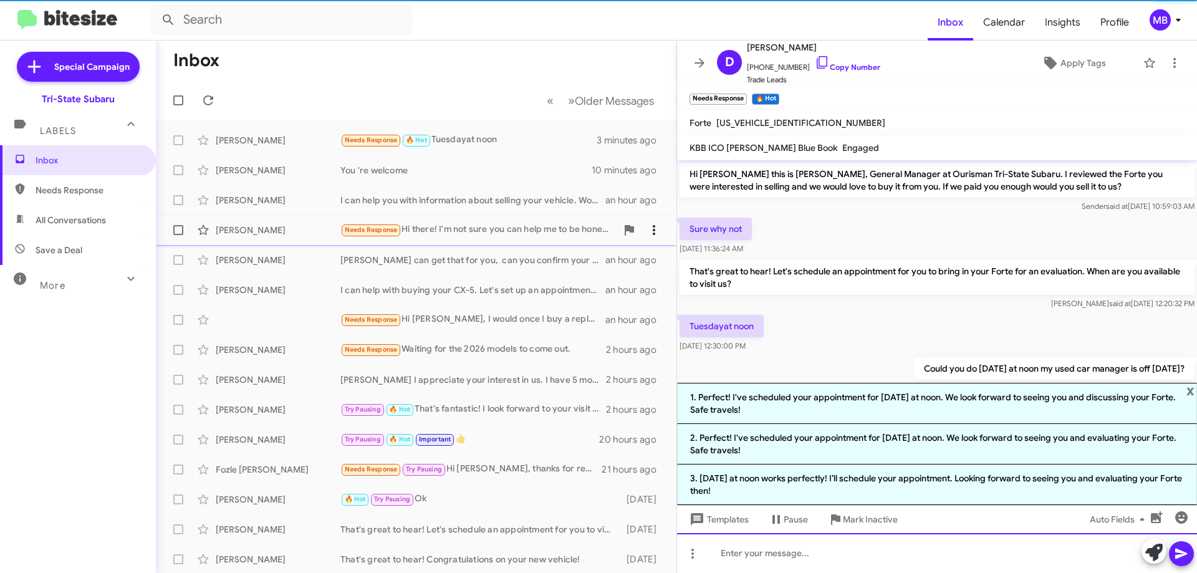
scroll to position [30, 0]
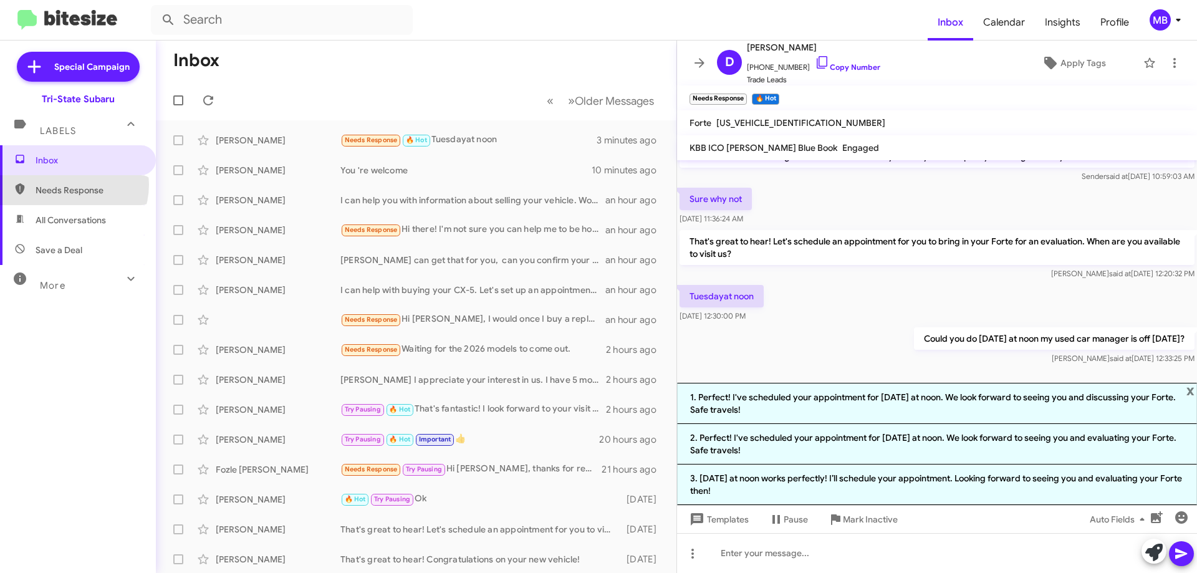
click at [65, 185] on span "Needs Response" at bounding box center [89, 190] width 106 height 12
type input "in:needs-response"
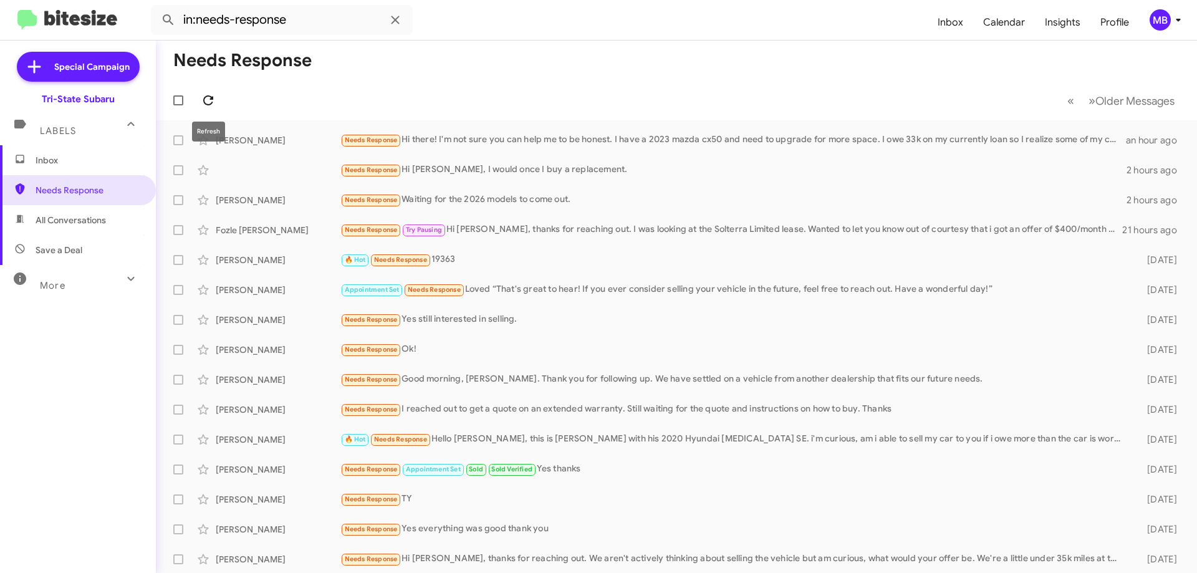
click at [212, 97] on icon at bounding box center [208, 100] width 10 height 10
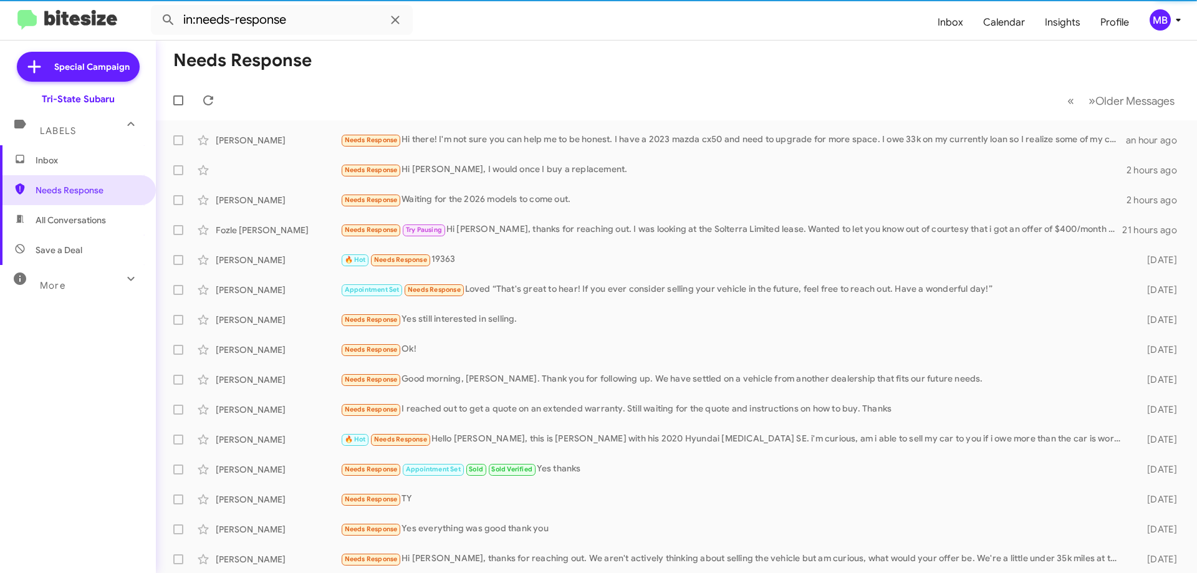
click at [63, 150] on span "Inbox" at bounding box center [78, 160] width 156 height 30
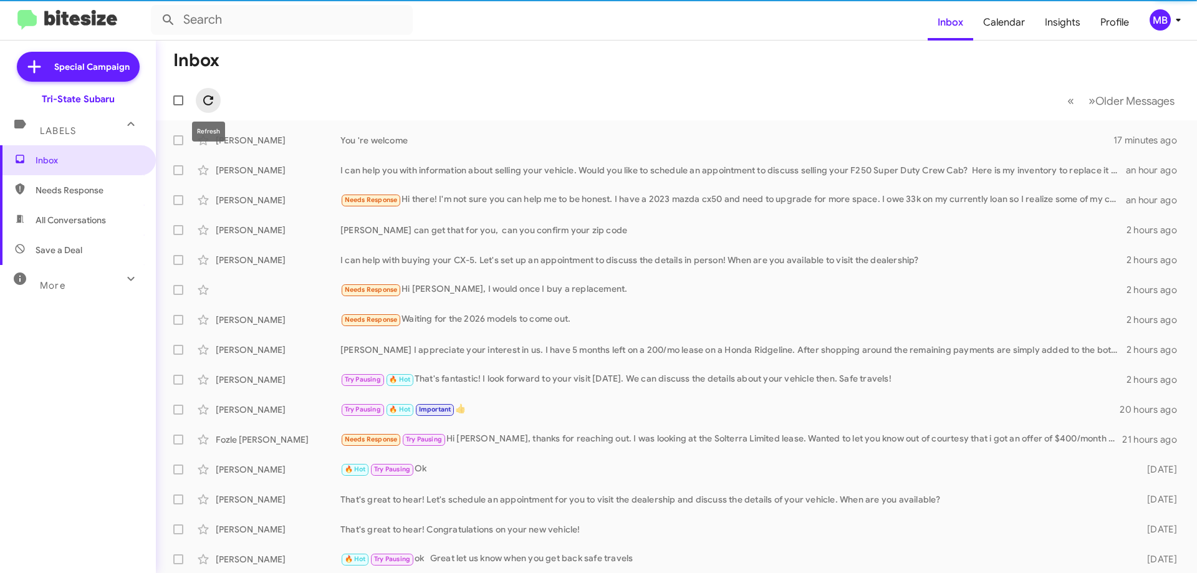
click at [209, 97] on icon at bounding box center [208, 100] width 10 height 10
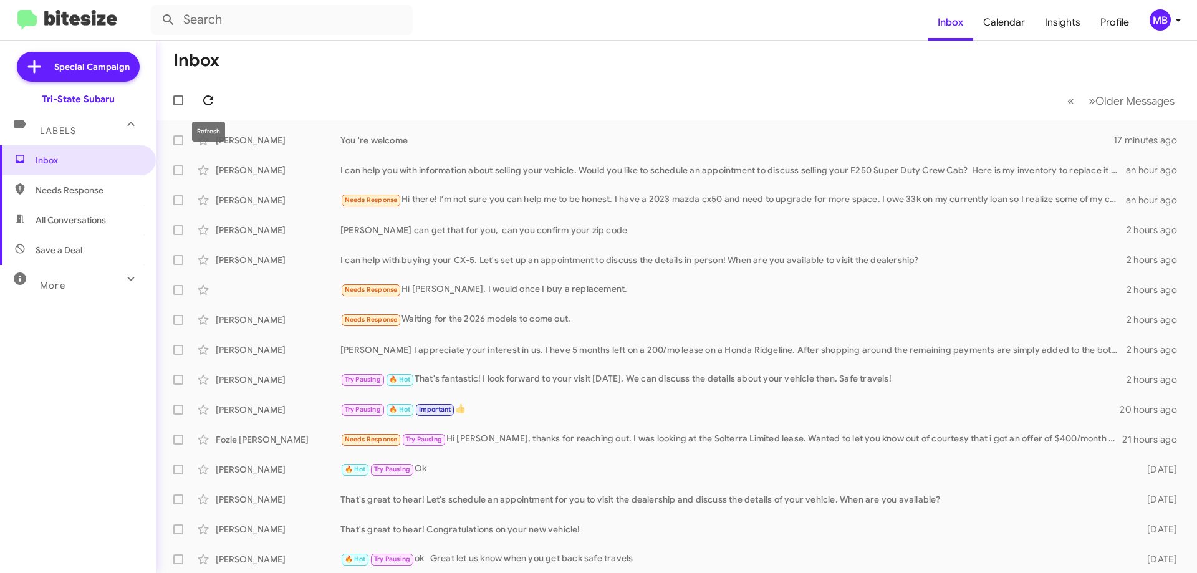
click at [210, 100] on icon at bounding box center [208, 100] width 15 height 15
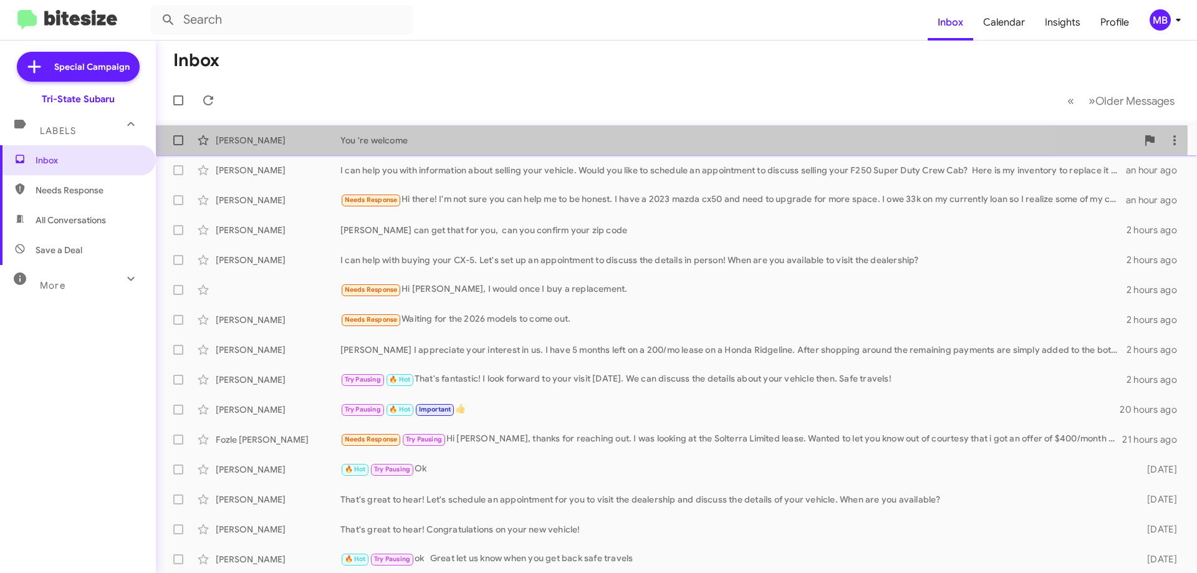
click at [247, 138] on div "[PERSON_NAME]" at bounding box center [278, 140] width 125 height 12
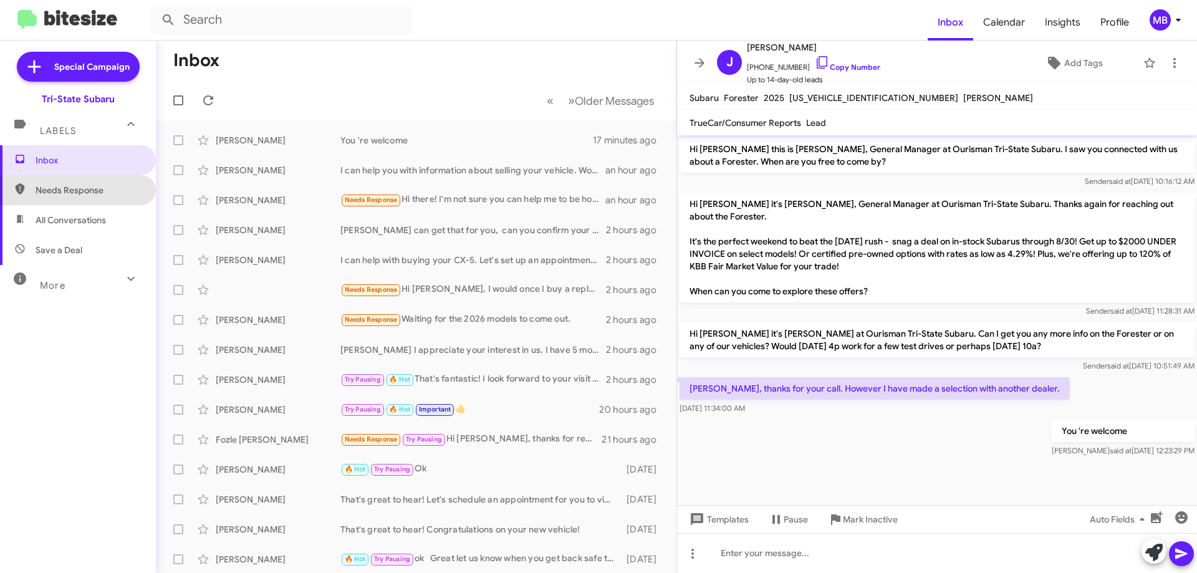
click at [78, 185] on span "Needs Response" at bounding box center [89, 190] width 106 height 12
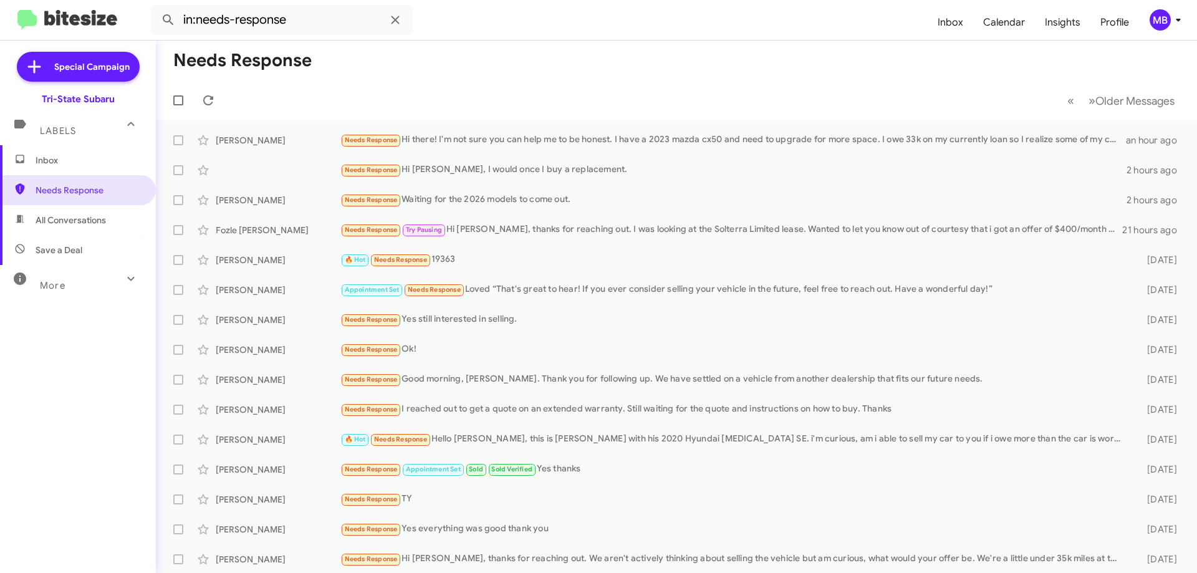
click at [113, 228] on span "All Conversations" at bounding box center [78, 220] width 156 height 30
type input "in:all-conversations"
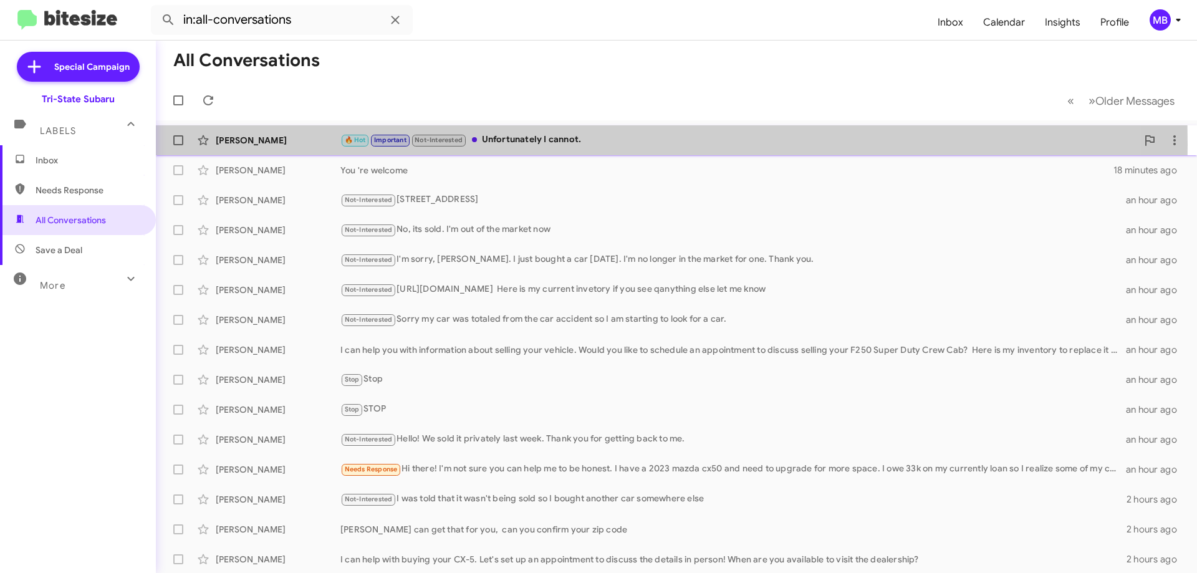
click at [293, 145] on div "[PERSON_NAME]" at bounding box center [278, 140] width 125 height 12
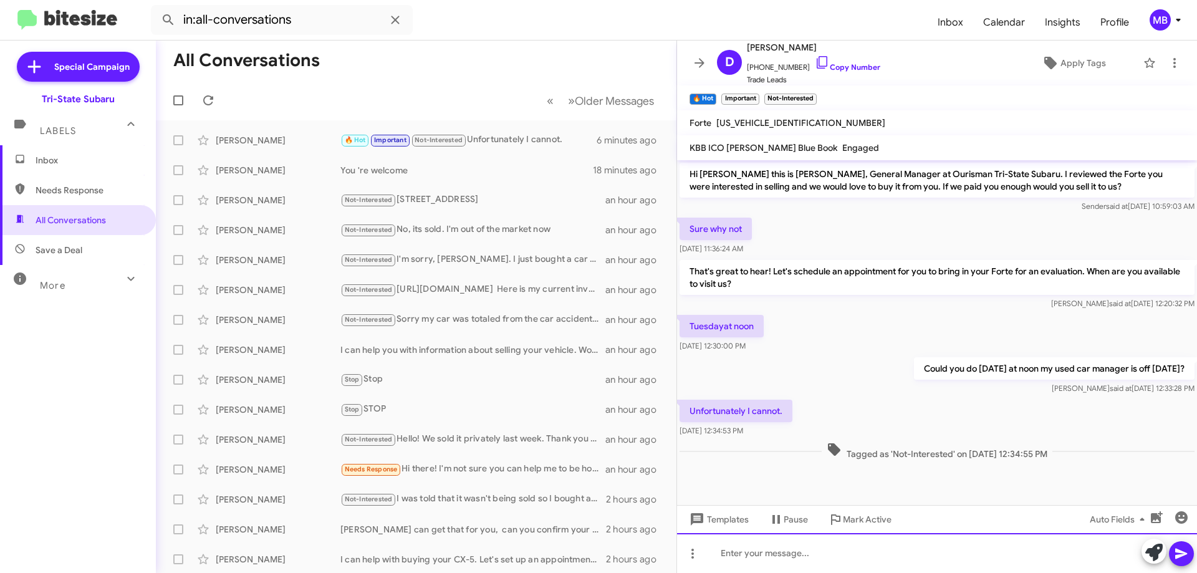
click at [831, 560] on div at bounding box center [937, 553] width 520 height 40
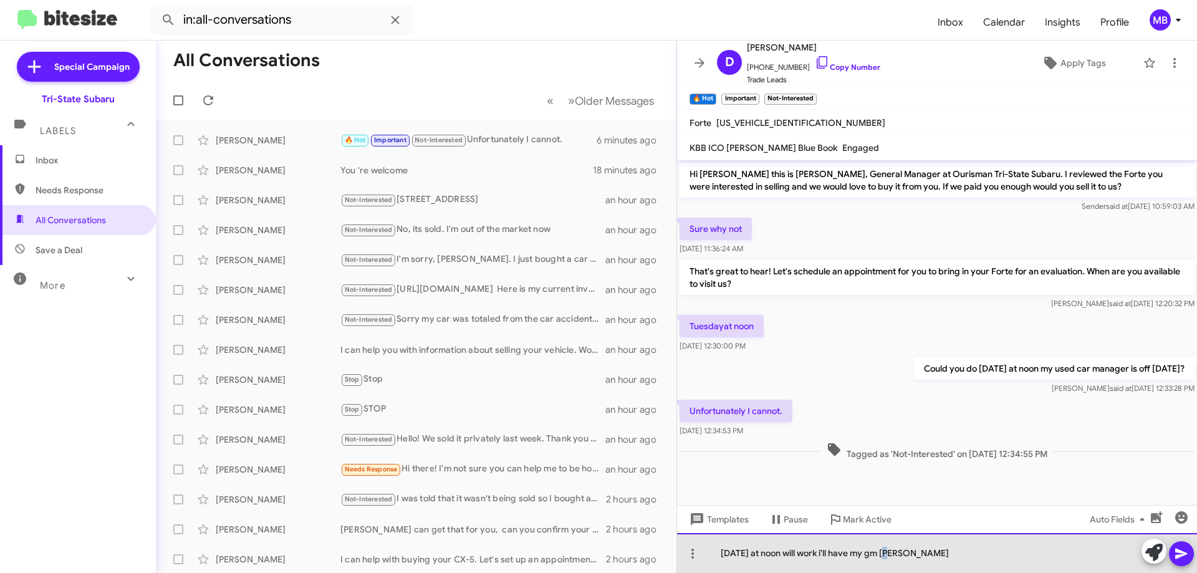
click at [887, 553] on div "[DATE] at noon will work i'll have my gm [PERSON_NAME]" at bounding box center [937, 553] width 520 height 40
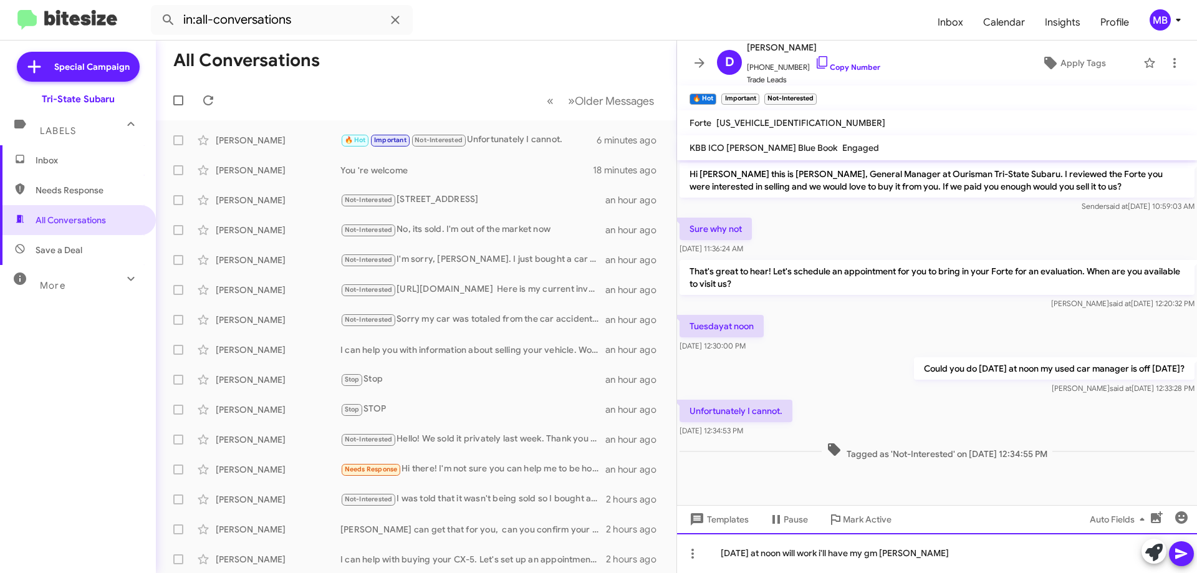
click at [958, 564] on div "[DATE] at noon will work i'll have my gm [PERSON_NAME]" at bounding box center [937, 553] width 520 height 40
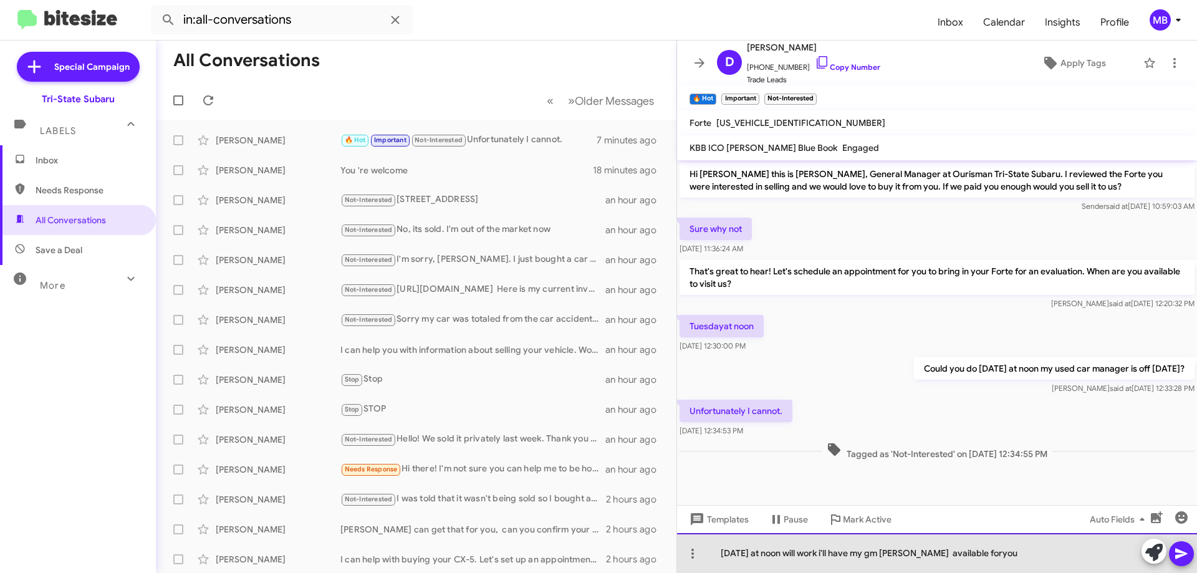
click at [959, 554] on div "[DATE] at noon will work i'll have my gm [PERSON_NAME] available foryou" at bounding box center [937, 553] width 520 height 40
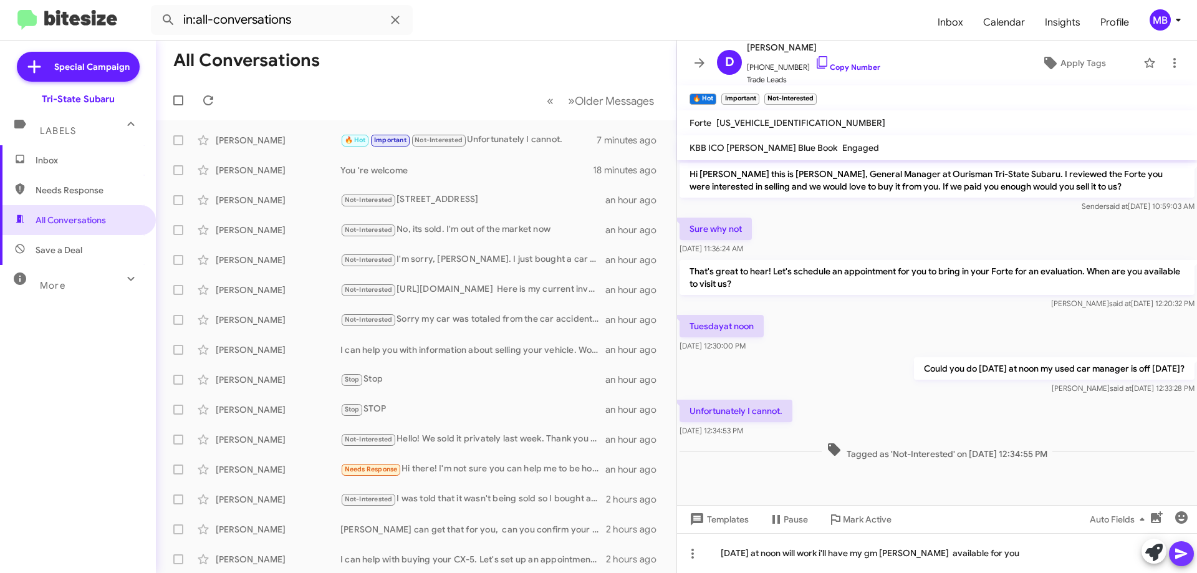
click at [1180, 554] on icon at bounding box center [1181, 553] width 15 height 15
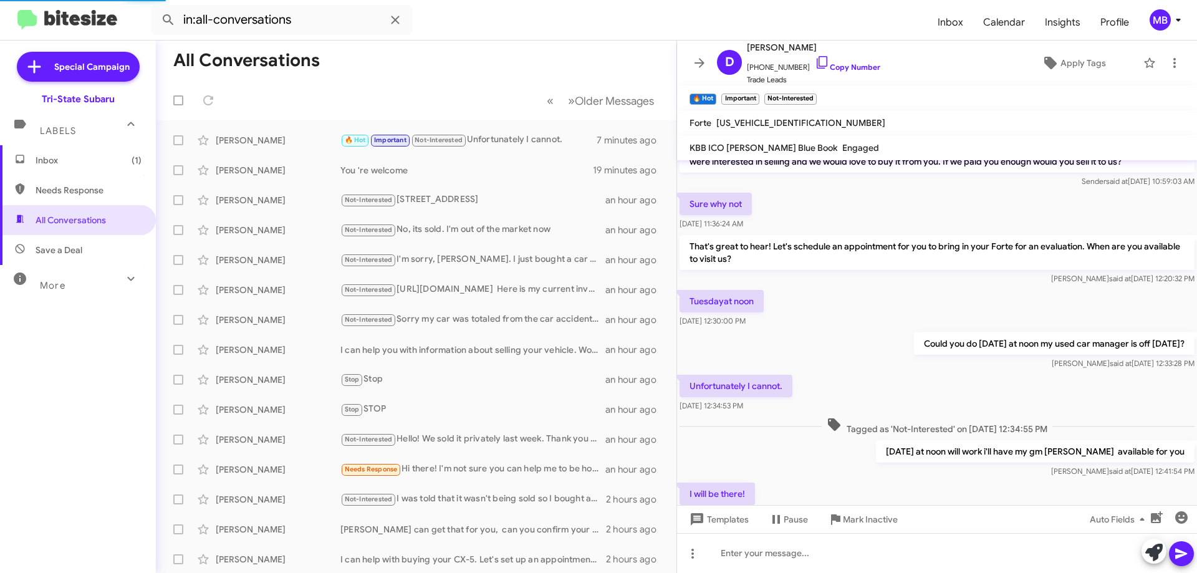
scroll to position [70, 0]
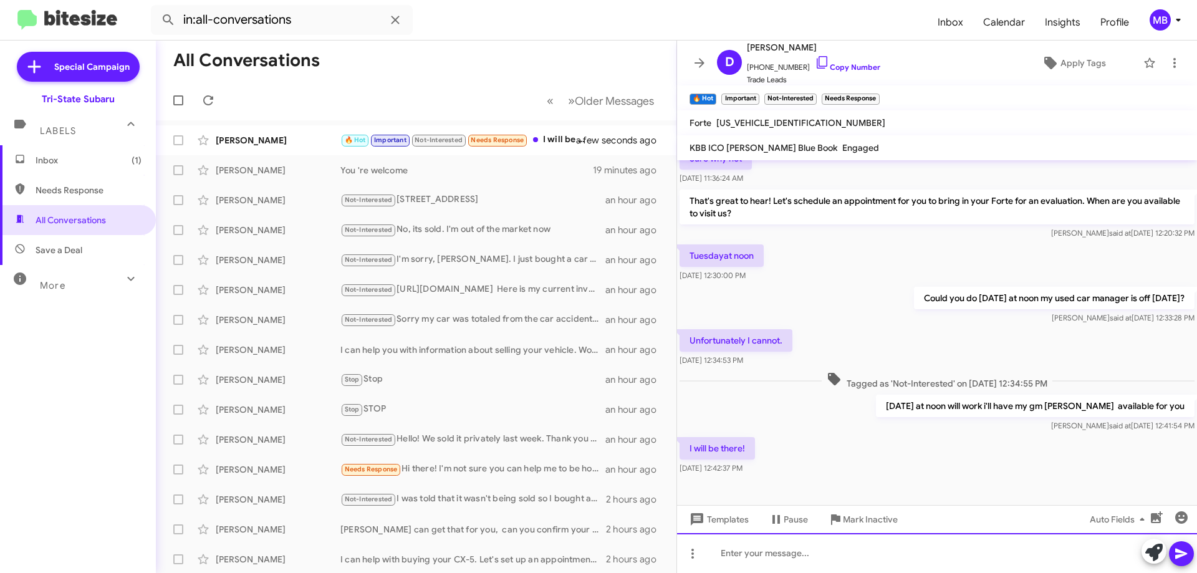
click at [935, 560] on div at bounding box center [937, 553] width 520 height 40
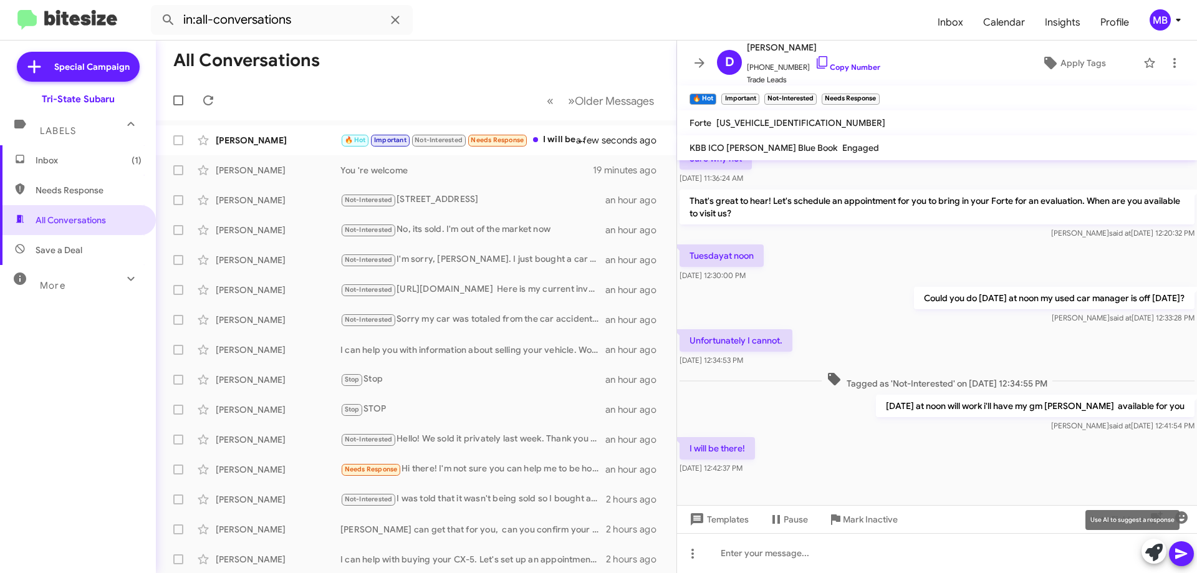
click at [1155, 555] on icon at bounding box center [1153, 552] width 17 height 17
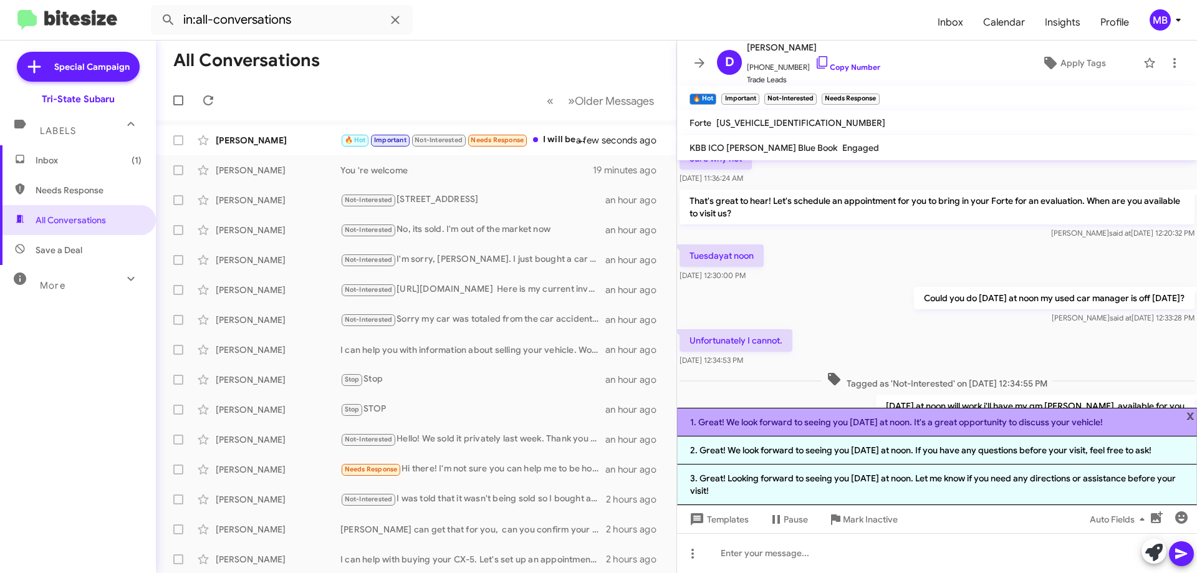
click at [863, 425] on li "1. Great! We look forward to seeing you [DATE] at noon. It's a great opportunit…" at bounding box center [937, 422] width 520 height 29
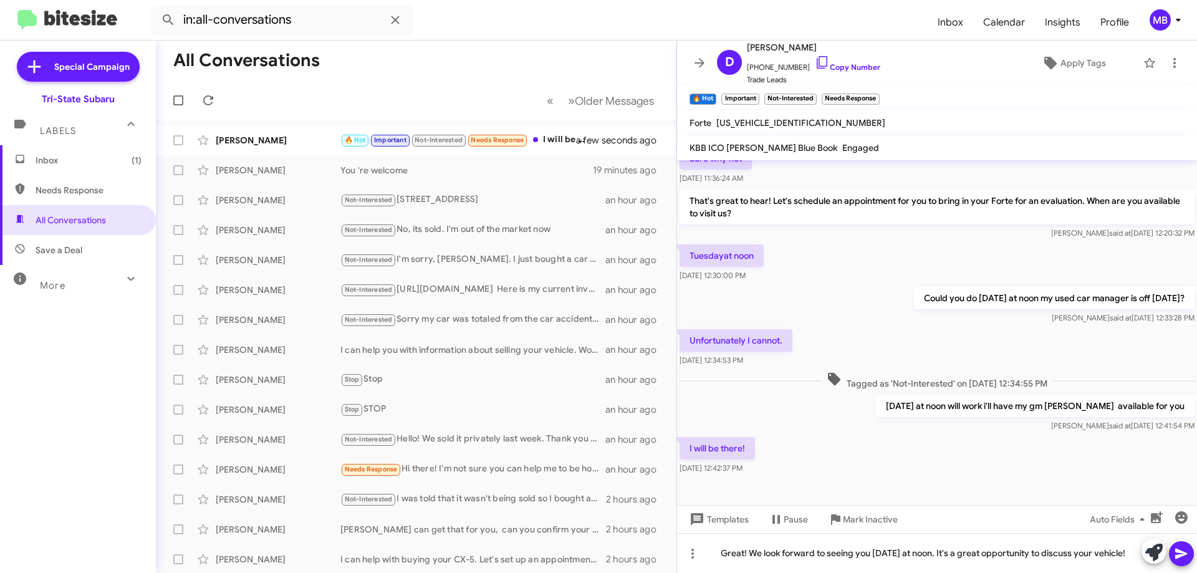
click at [1175, 551] on icon at bounding box center [1181, 553] width 15 height 15
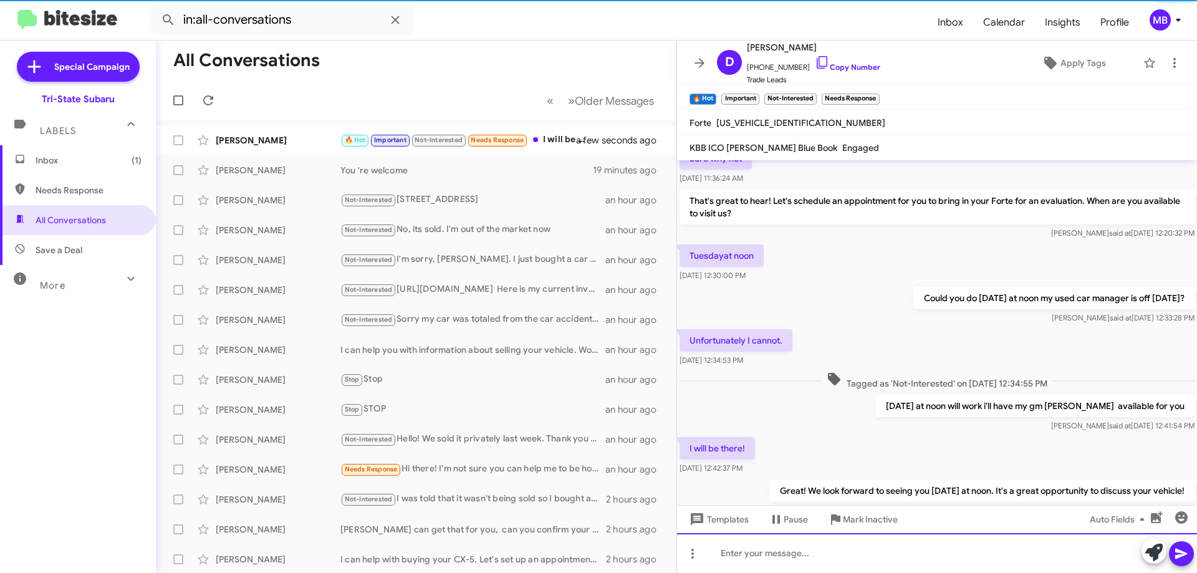
scroll to position [19, 0]
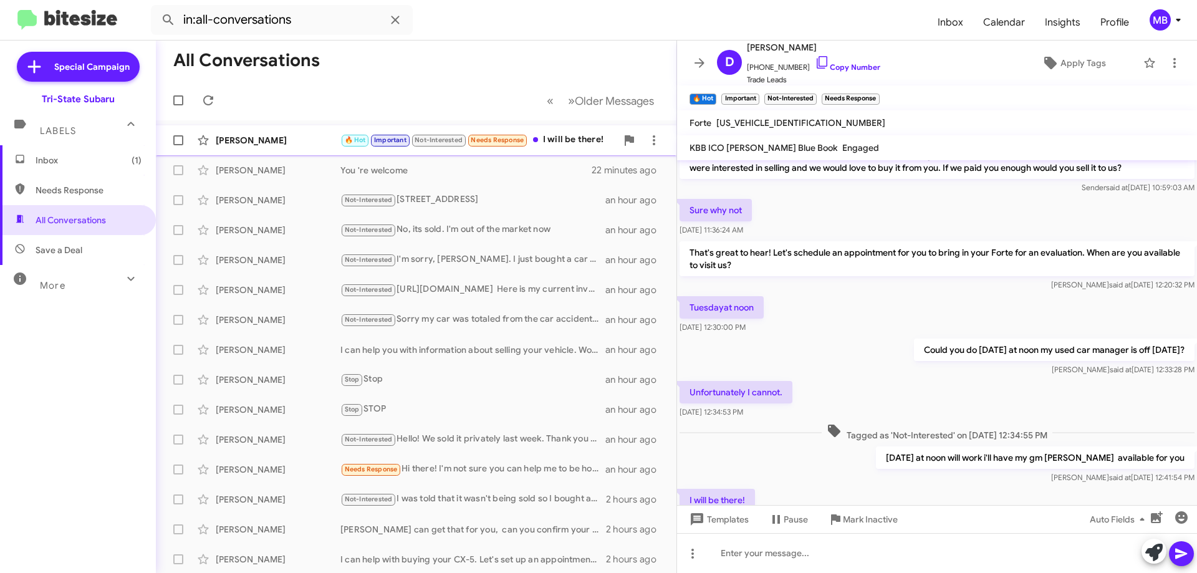
click at [479, 133] on span "Needs Response" at bounding box center [497, 138] width 61 height 11
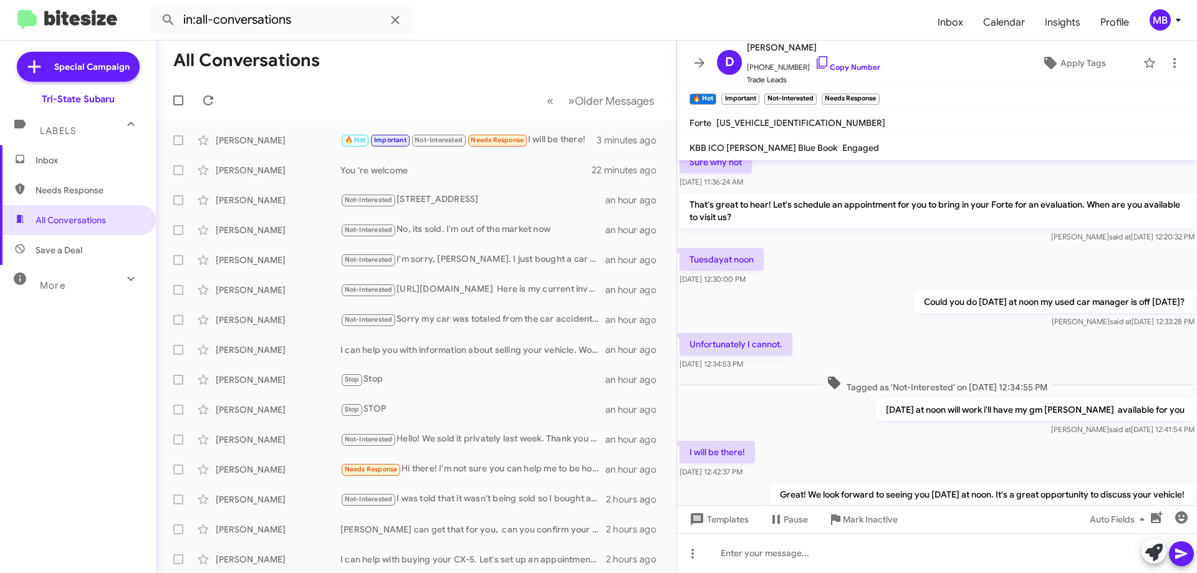
scroll to position [116, 0]
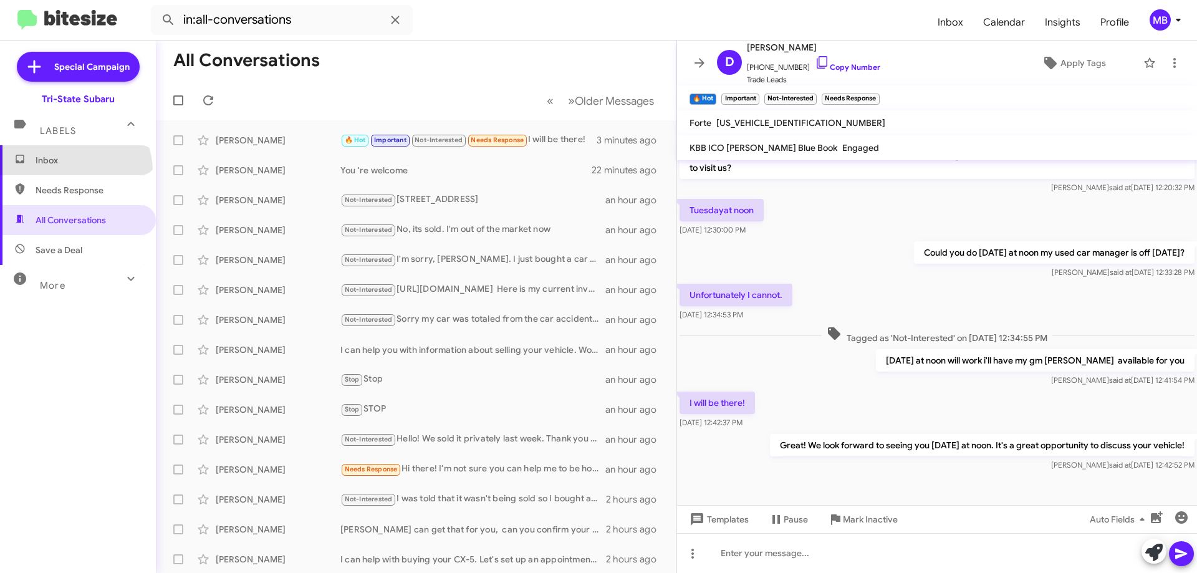
click at [74, 171] on span "Inbox" at bounding box center [78, 160] width 156 height 30
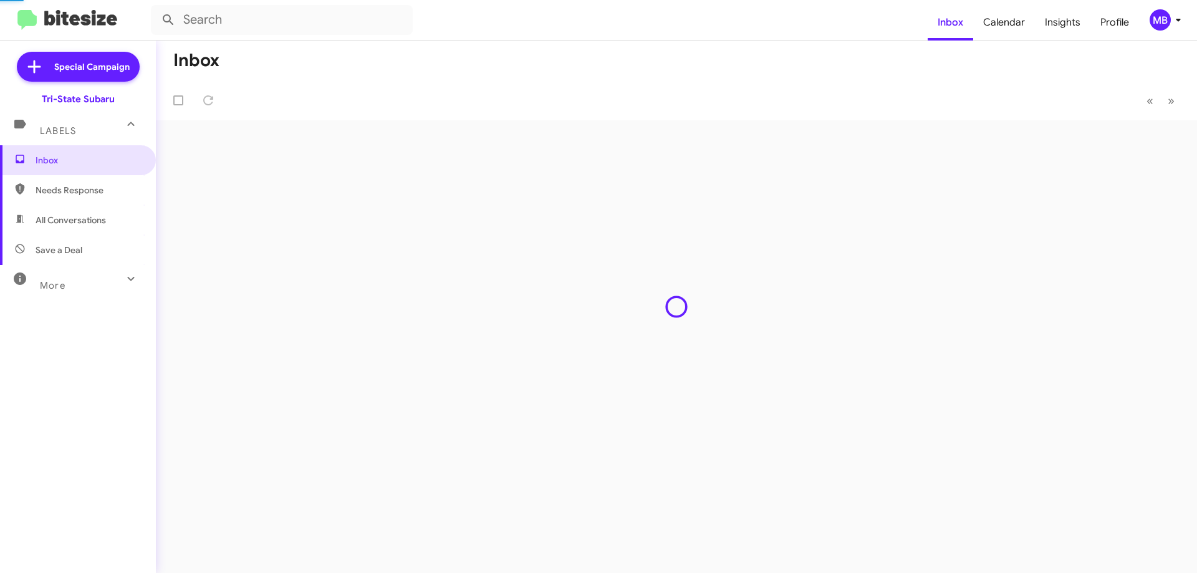
click at [110, 194] on span "Needs Response" at bounding box center [89, 190] width 106 height 12
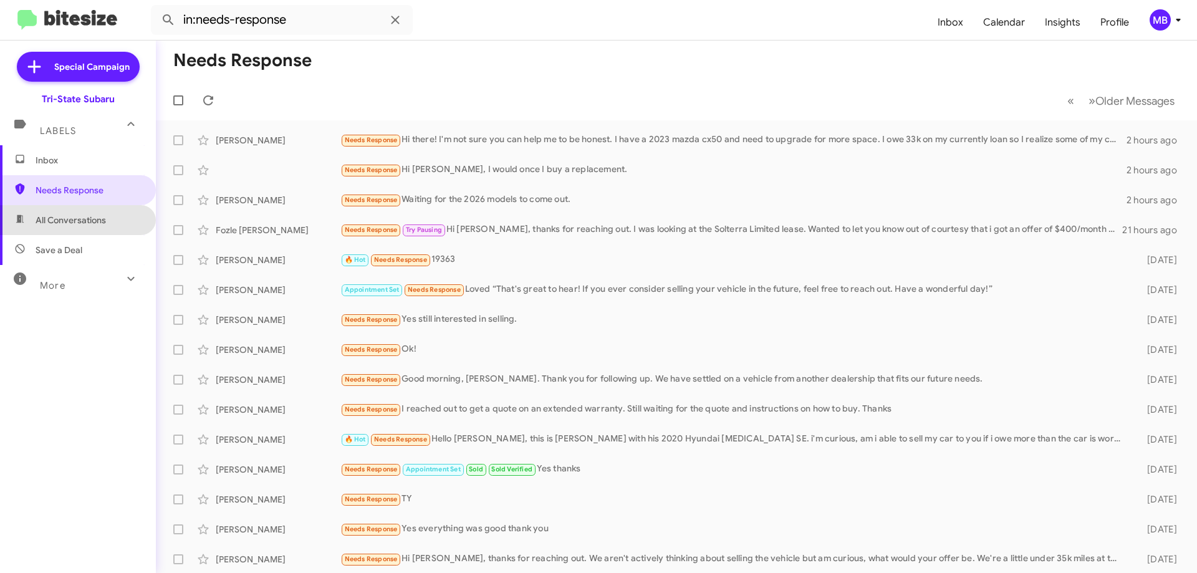
click at [85, 218] on span "All Conversations" at bounding box center [71, 220] width 70 height 12
type input "in:all-conversations"
